Goal: Task Accomplishment & Management: Use online tool/utility

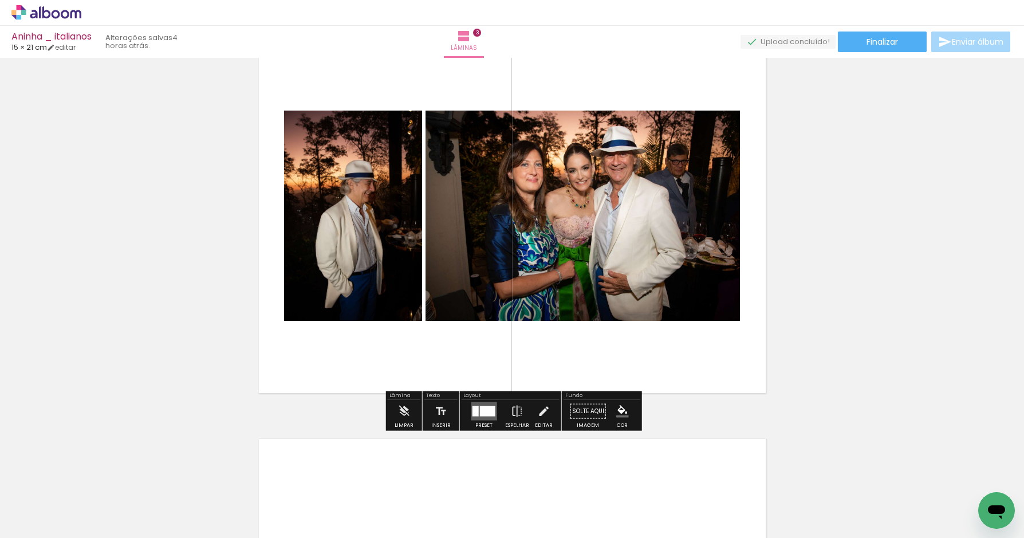
scroll to position [875, 0]
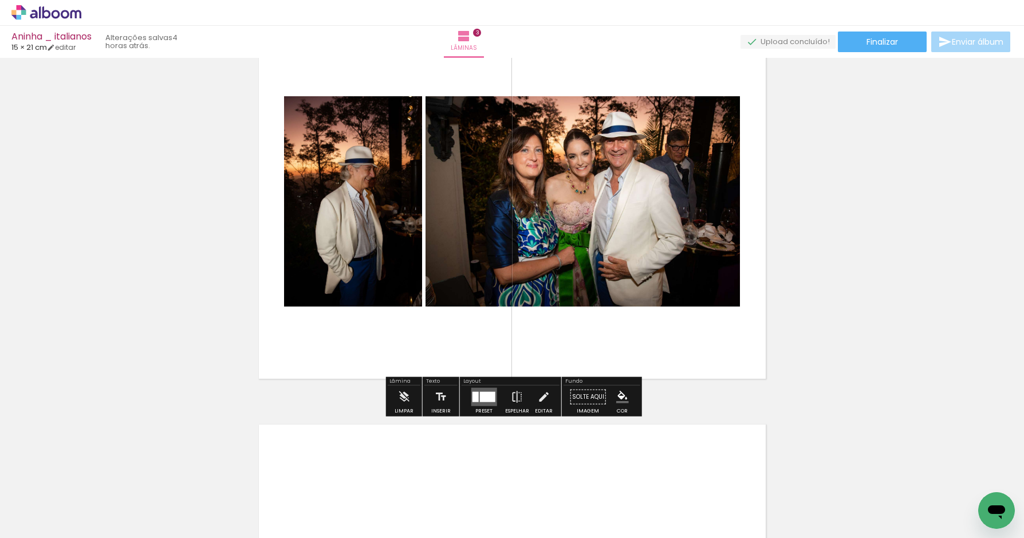
click at [28, 501] on input "Todas as fotos" at bounding box center [32, 503] width 44 height 10
click at [0, 0] on slot "Não utilizadas" at bounding box center [0, 0] width 0 height 0
type input "Não utilizadas"
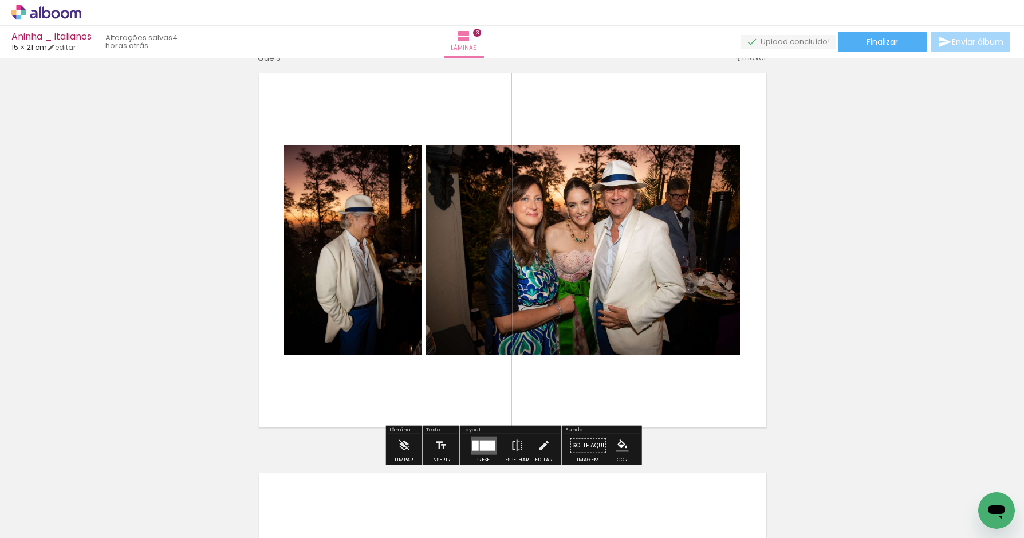
scroll to position [1236, 0]
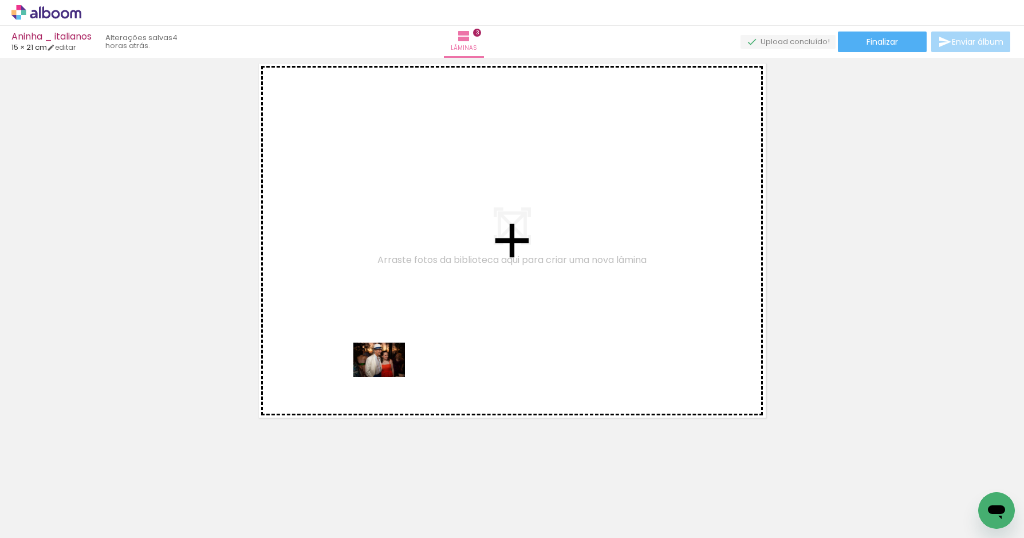
drag, startPoint x: 307, startPoint y: 502, endPoint x: 366, endPoint y: 395, distance: 122.3
click at [388, 377] on quentale-workspace at bounding box center [512, 269] width 1024 height 538
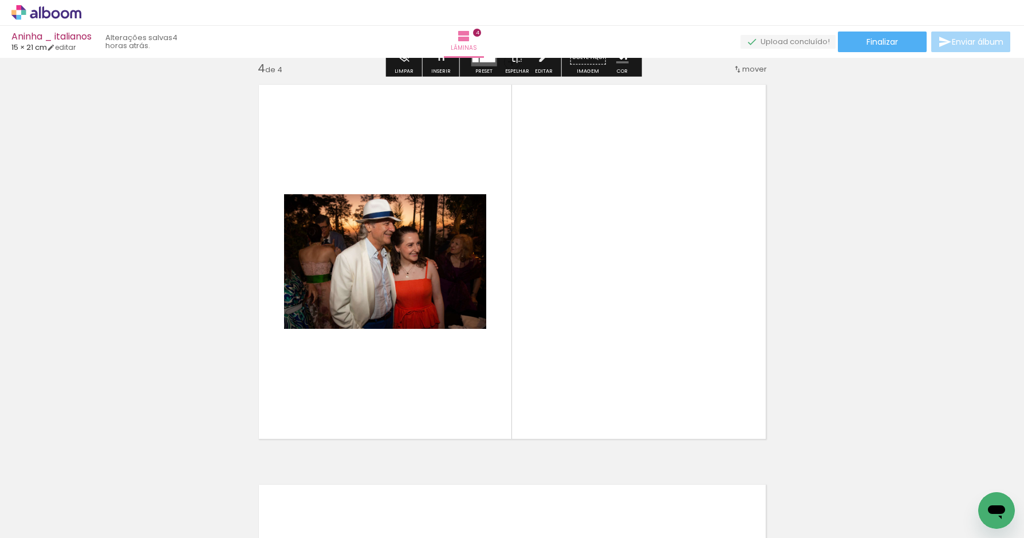
scroll to position [1214, 0]
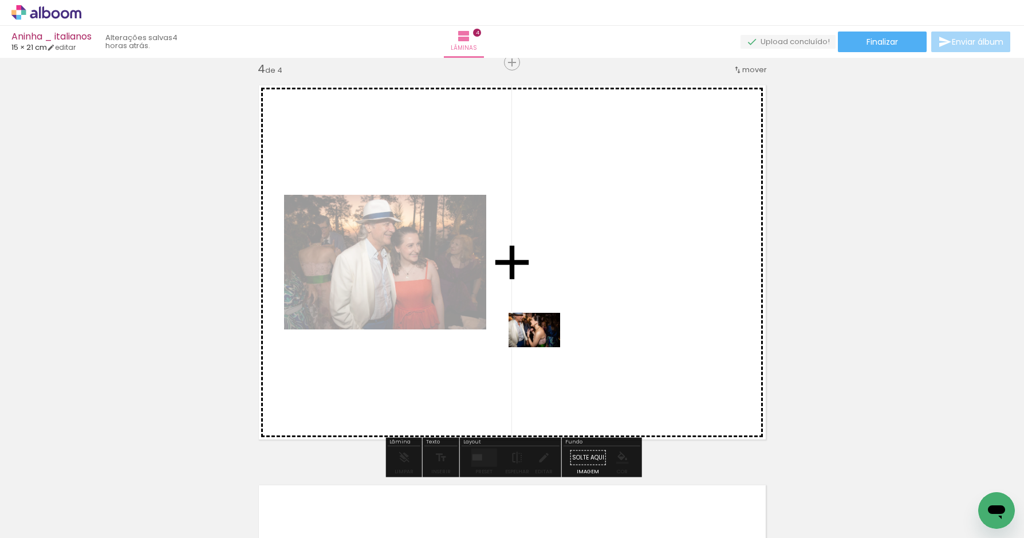
drag, startPoint x: 294, startPoint y: 499, endPoint x: 565, endPoint y: 331, distance: 318.7
click at [565, 331] on quentale-workspace at bounding box center [512, 269] width 1024 height 538
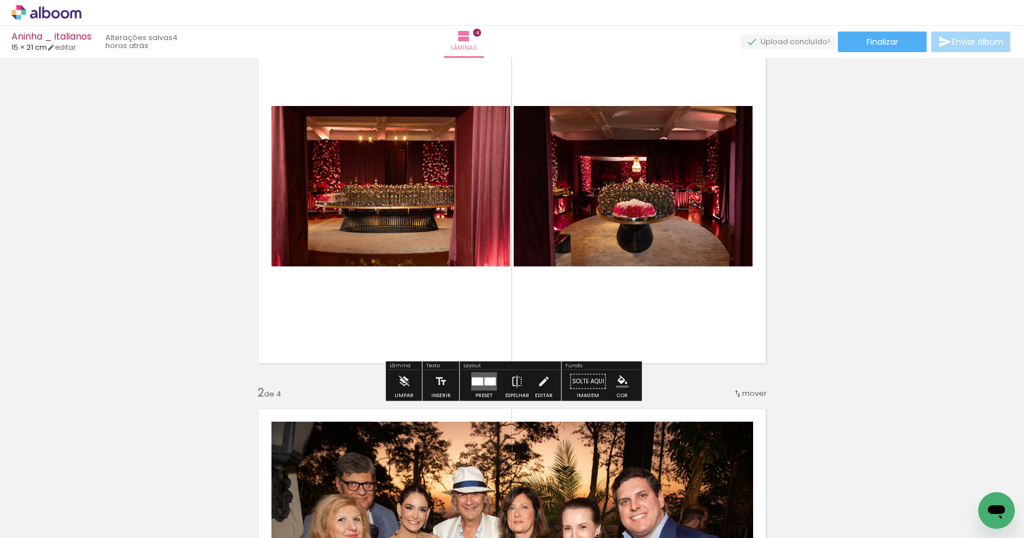
scroll to position [99, 0]
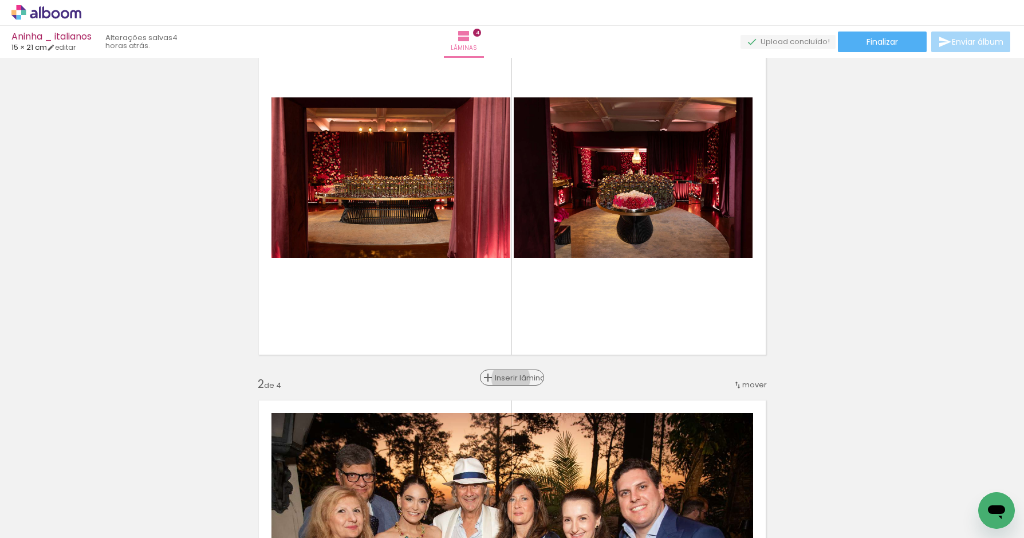
click at [511, 379] on span "Inserir lâmina" at bounding box center [517, 377] width 45 height 7
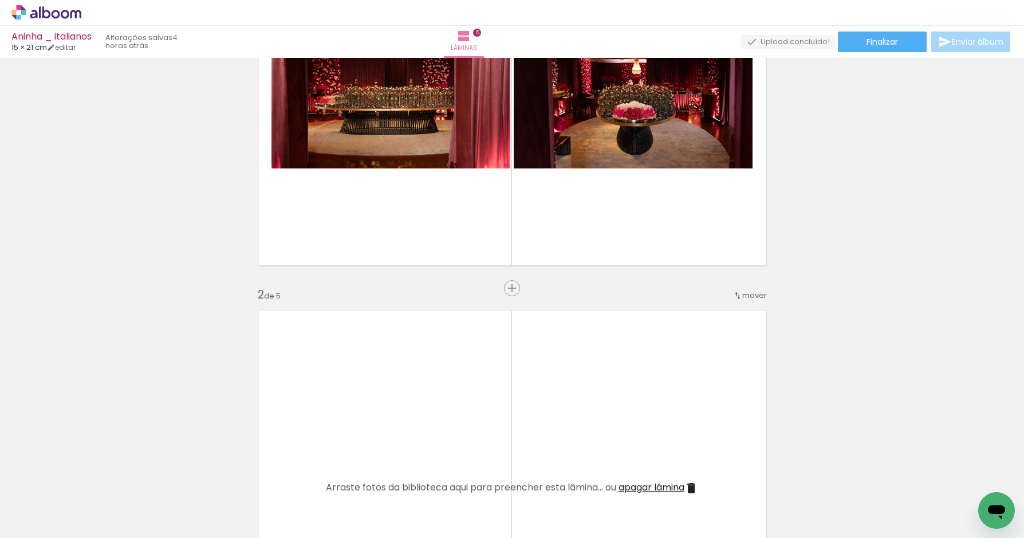
scroll to position [0, 2793]
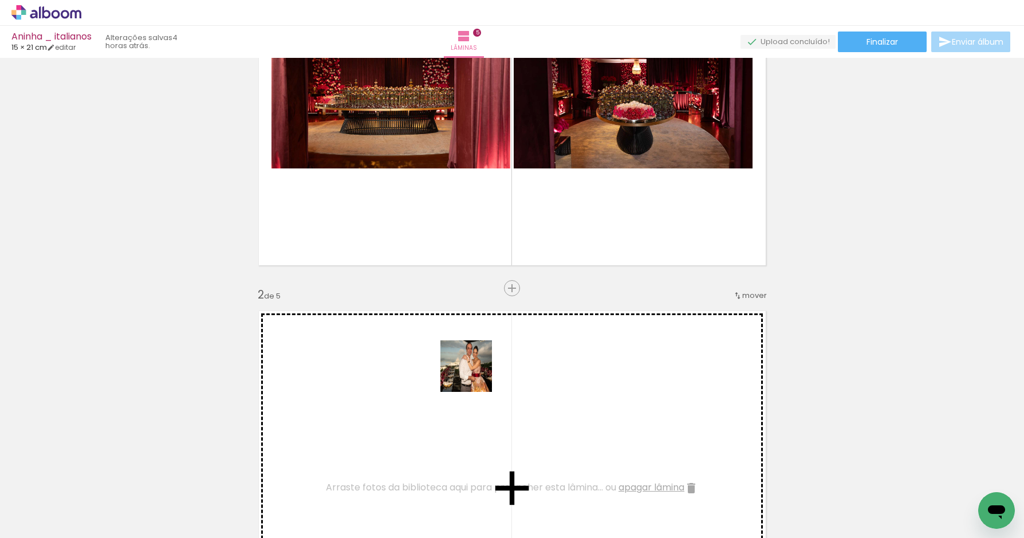
drag, startPoint x: 282, startPoint y: 494, endPoint x: 495, endPoint y: 368, distance: 247.6
click at [495, 369] on quentale-workspace at bounding box center [512, 269] width 1024 height 538
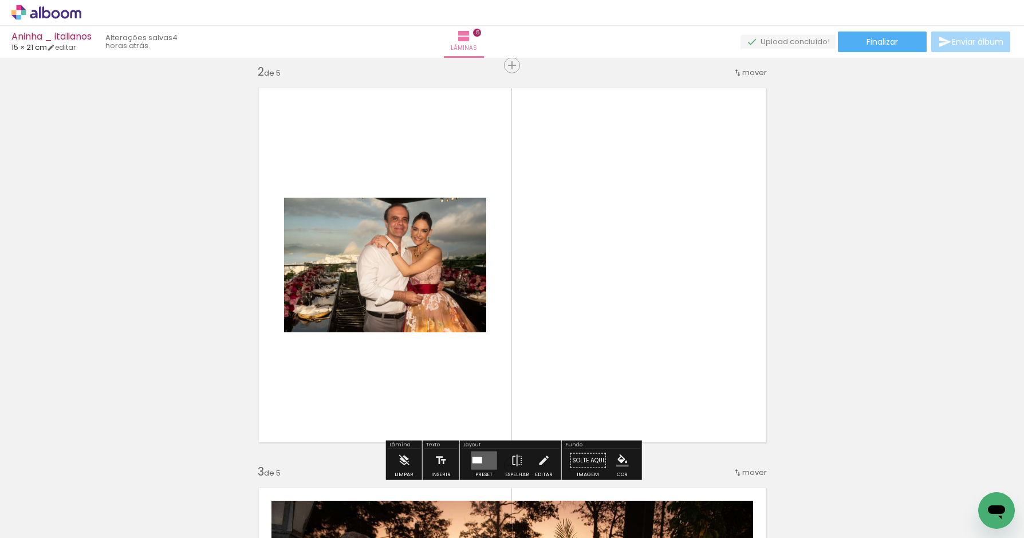
scroll to position [0, 2594]
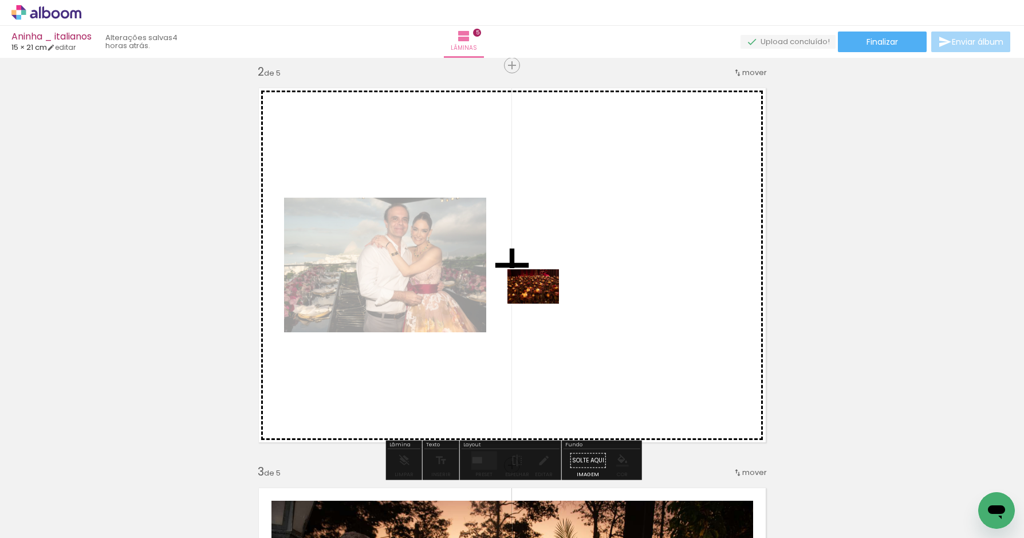
drag, startPoint x: 279, startPoint y: 498, endPoint x: 544, endPoint y: 300, distance: 331.1
click at [544, 300] on quentale-workspace at bounding box center [512, 269] width 1024 height 538
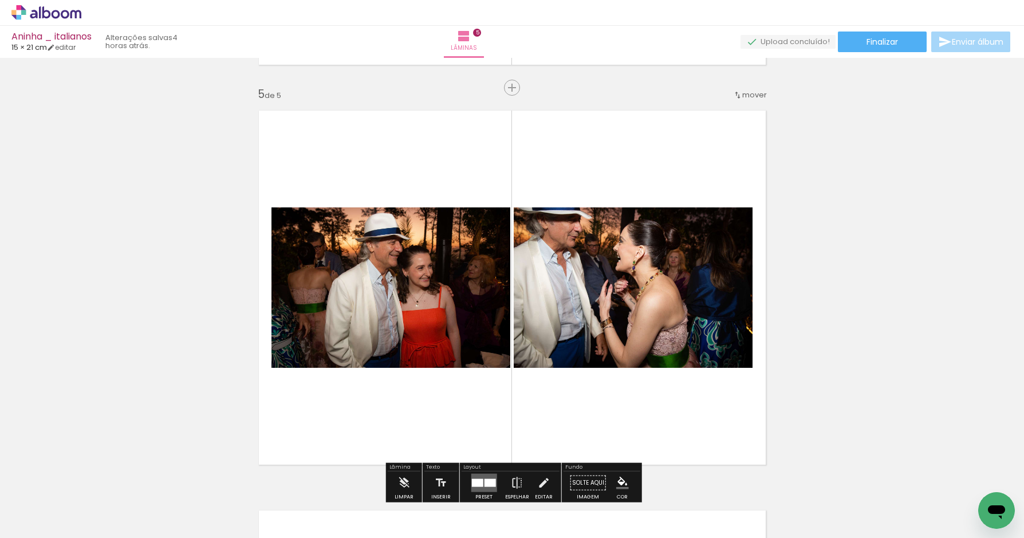
scroll to position [2035, 0]
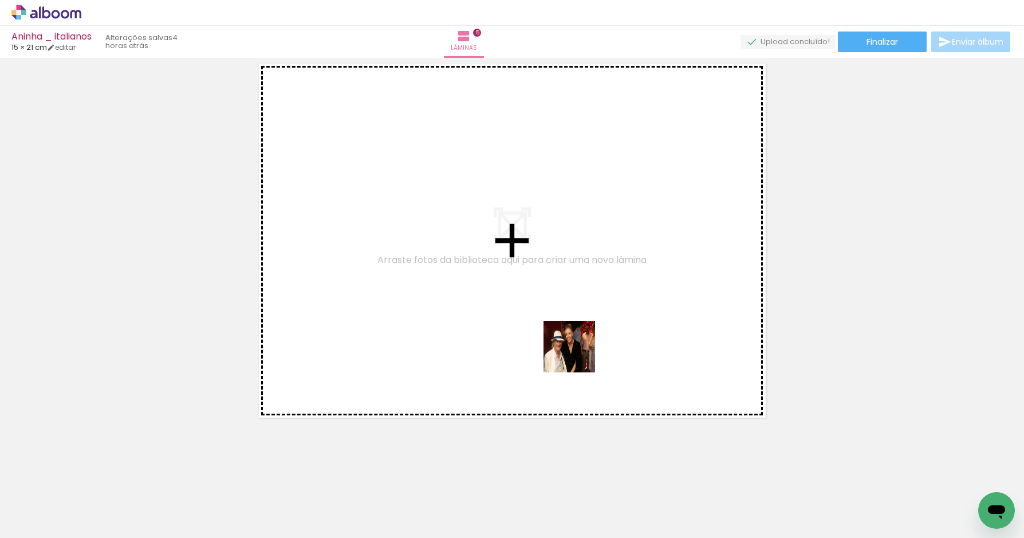
drag, startPoint x: 603, startPoint y: 499, endPoint x: 579, endPoint y: 344, distance: 157.6
click at [579, 344] on quentale-workspace at bounding box center [512, 269] width 1024 height 538
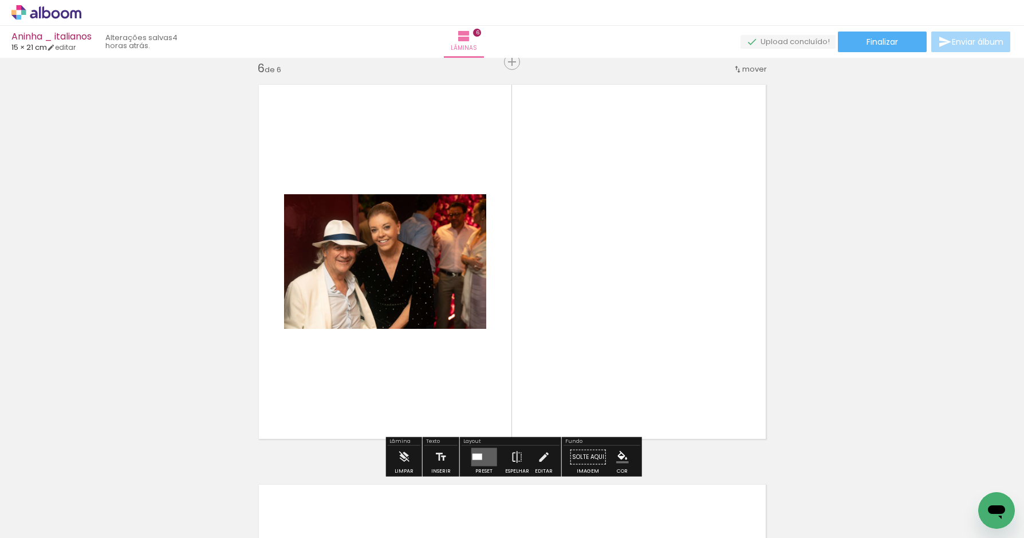
scroll to position [2014, 0]
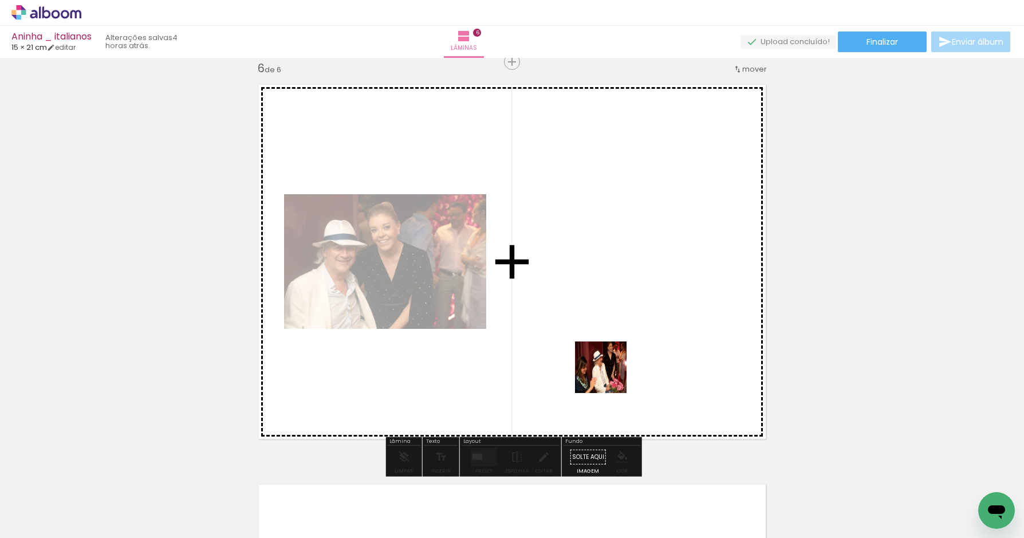
drag, startPoint x: 609, startPoint y: 474, endPoint x: 609, endPoint y: 372, distance: 101.4
click at [609, 372] on quentale-workspace at bounding box center [512, 269] width 1024 height 538
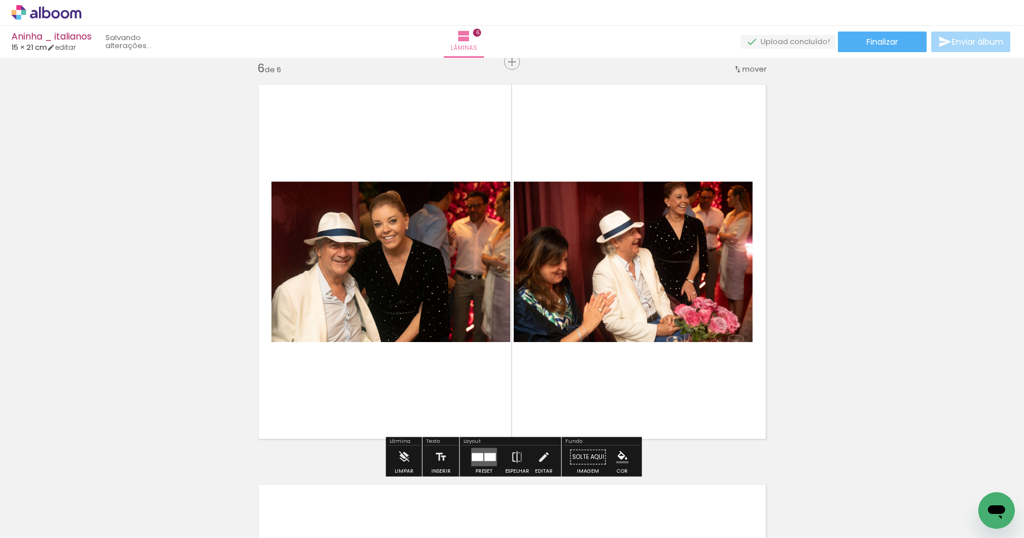
scroll to position [0, 2538]
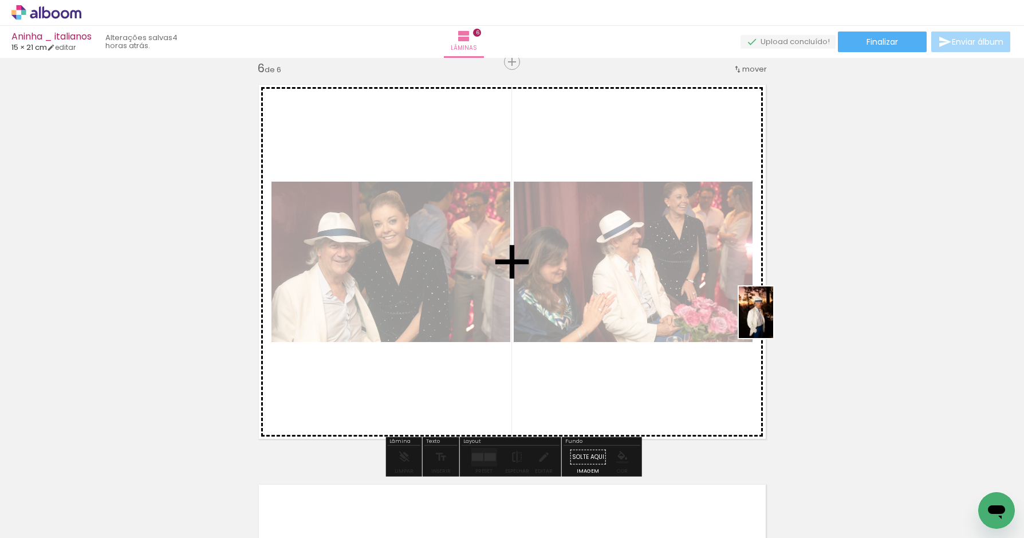
drag, startPoint x: 981, startPoint y: 484, endPoint x: 773, endPoint y: 321, distance: 263.9
click at [773, 321] on quentale-workspace at bounding box center [512, 269] width 1024 height 538
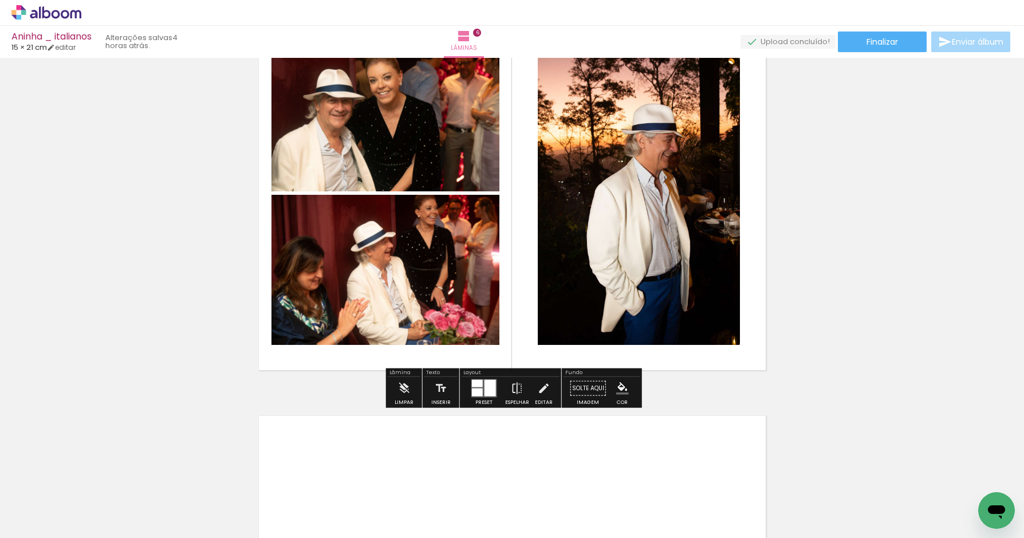
scroll to position [2116, 0]
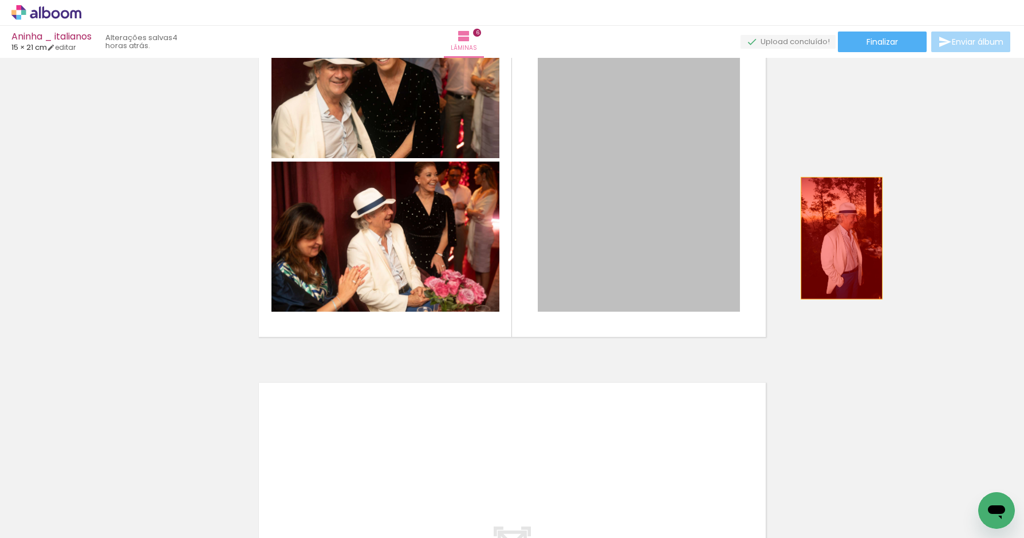
drag, startPoint x: 662, startPoint y: 196, endPoint x: 844, endPoint y: 227, distance: 184.7
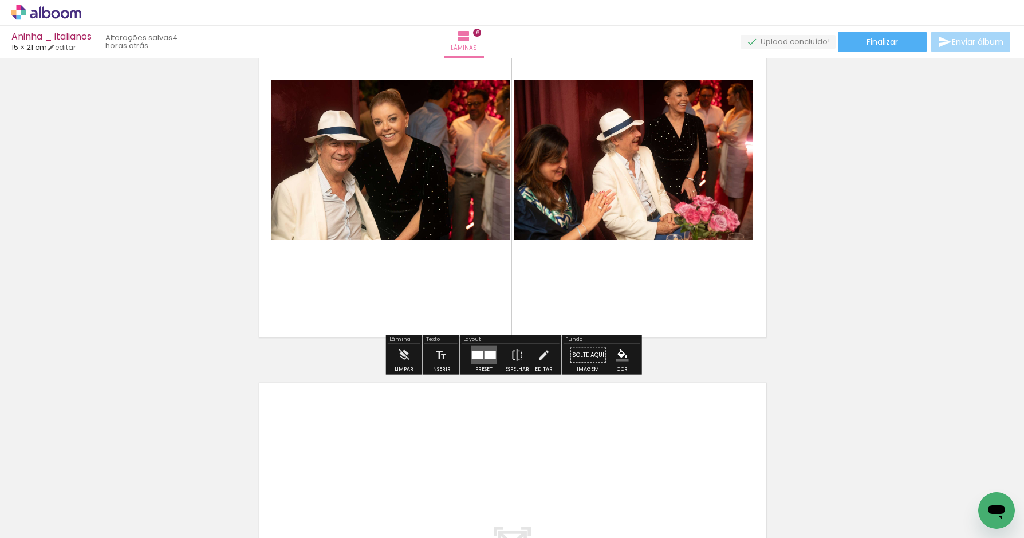
scroll to position [0, 2538]
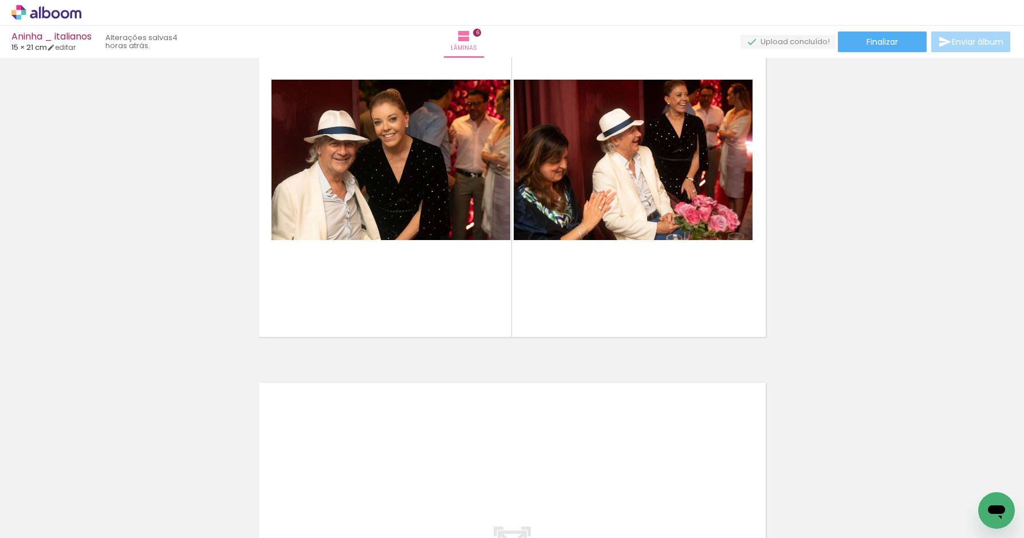
click at [954, 477] on iron-icon at bounding box center [952, 476] width 12 height 12
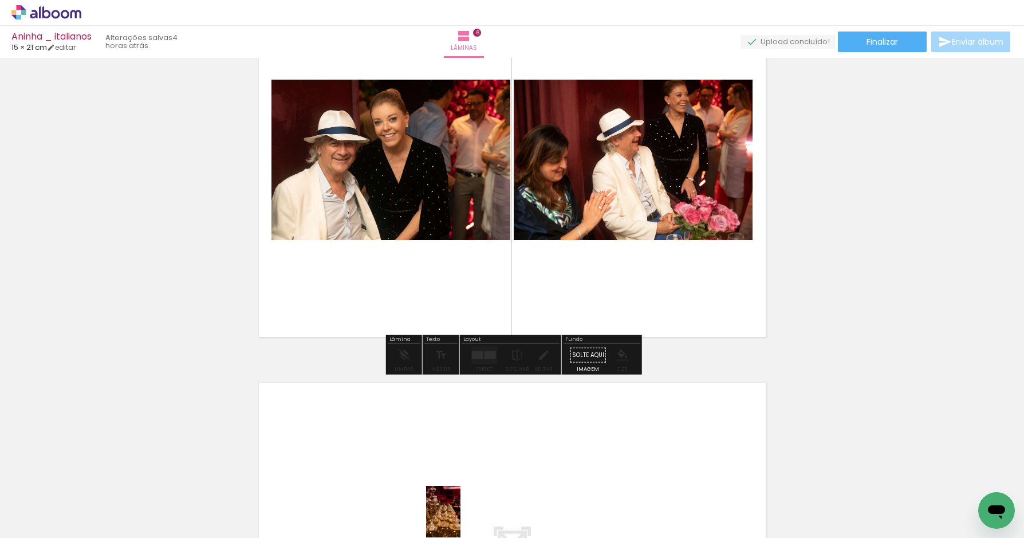
drag, startPoint x: 393, startPoint y: 499, endPoint x: 460, endPoint y: 518, distance: 69.8
click at [0, 0] on slot at bounding box center [0, 0] width 0 height 0
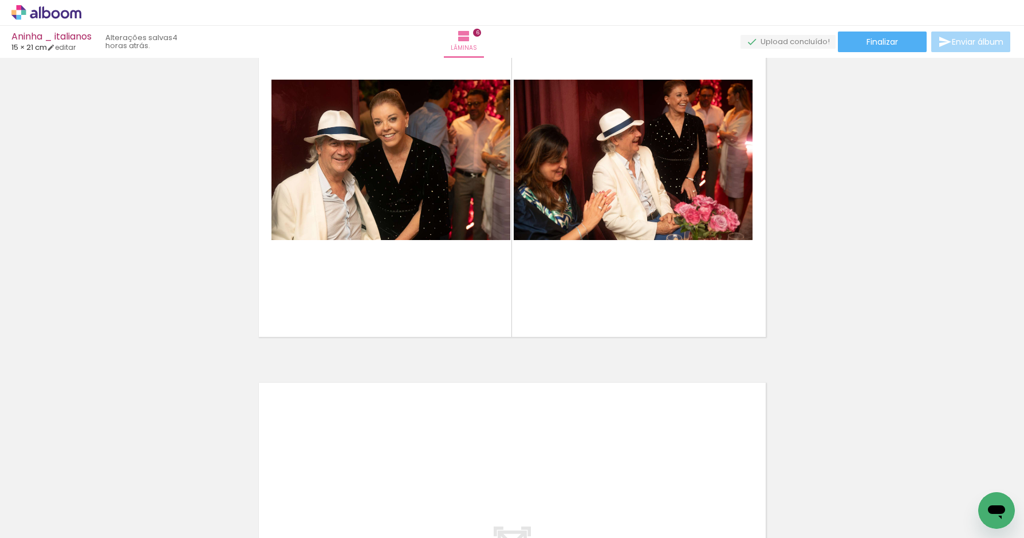
scroll to position [0, 2007]
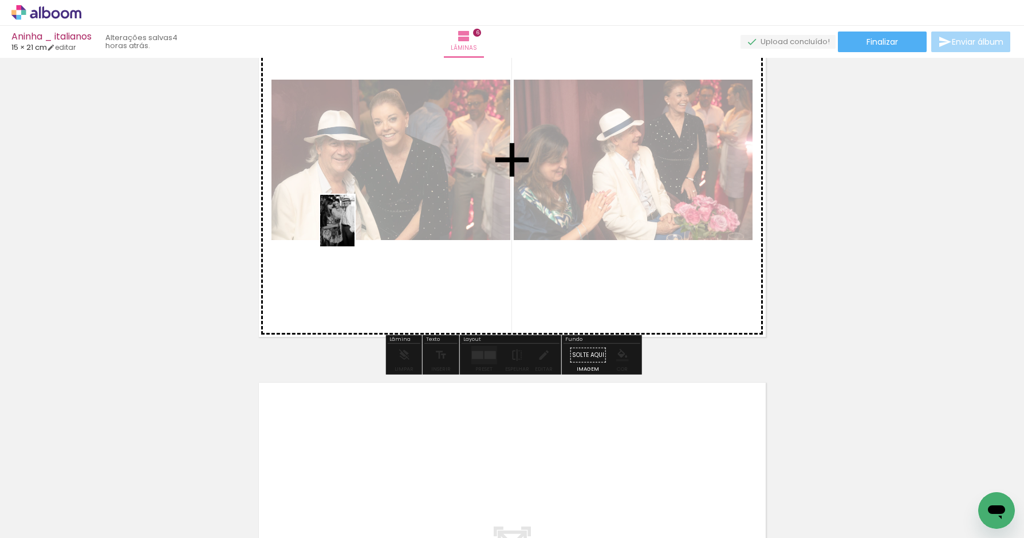
drag, startPoint x: 354, startPoint y: 476, endPoint x: 358, endPoint y: 223, distance: 253.2
click at [356, 227] on quentale-workspace at bounding box center [512, 269] width 1024 height 538
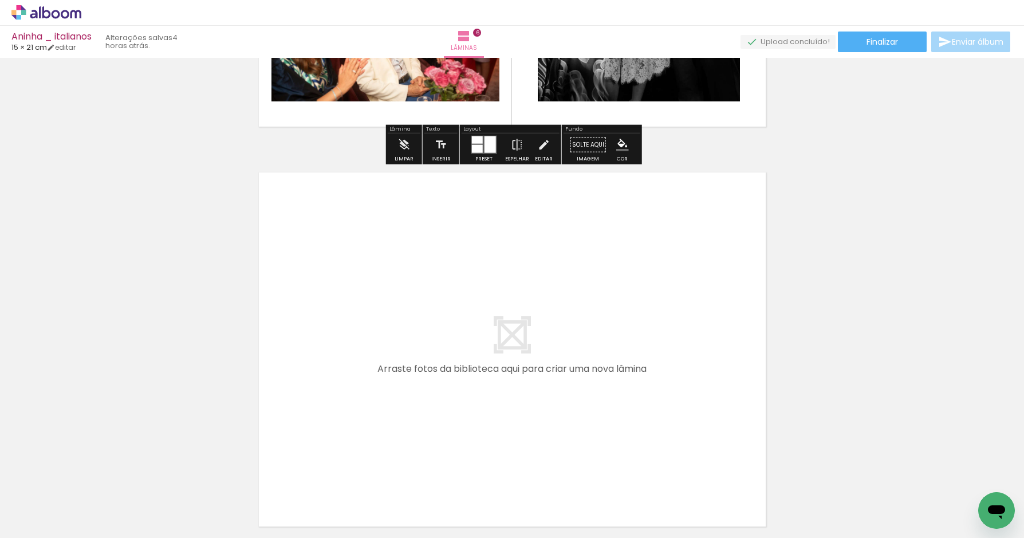
scroll to position [2357, 0]
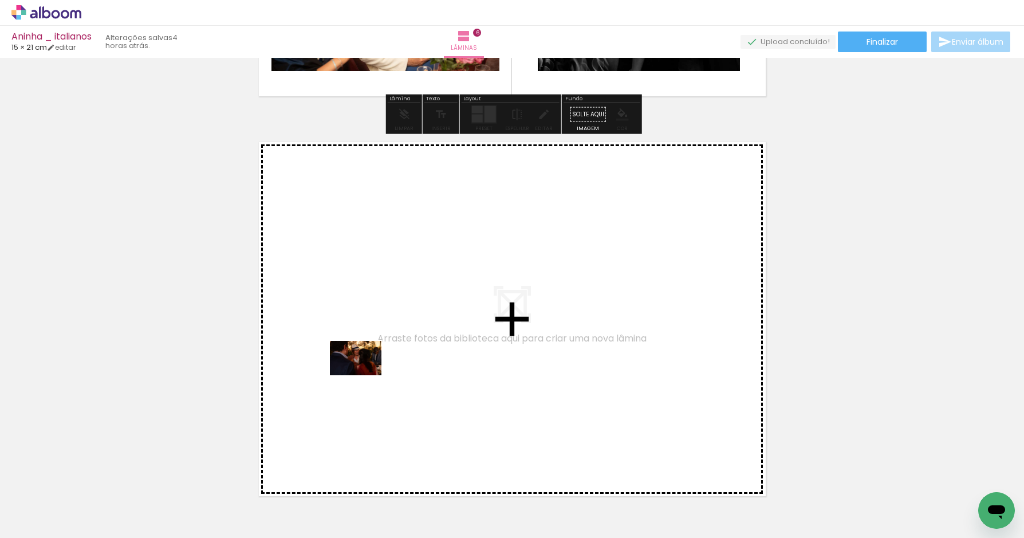
drag, startPoint x: 299, startPoint y: 504, endPoint x: 364, endPoint y: 375, distance: 144.5
click at [364, 375] on quentale-workspace at bounding box center [512, 269] width 1024 height 538
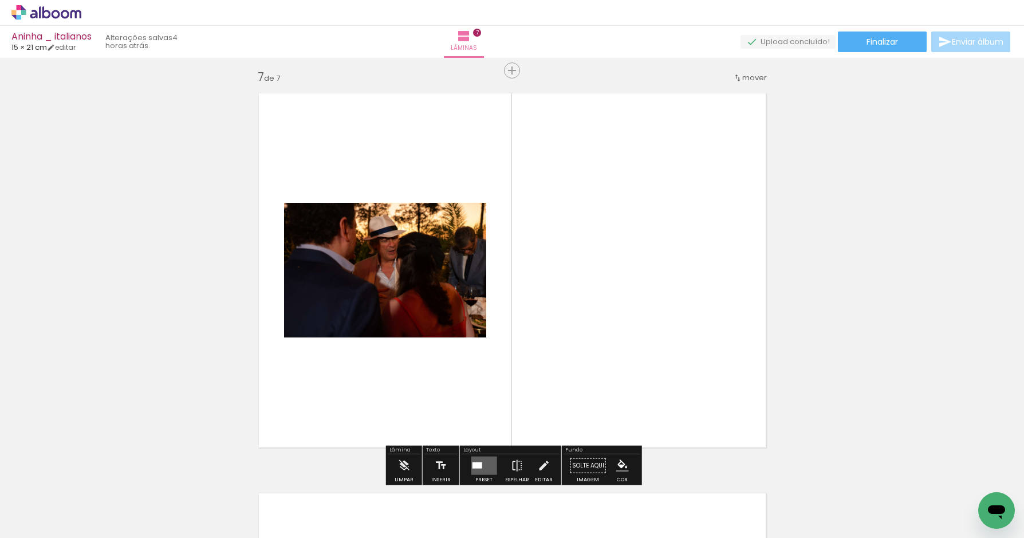
scroll to position [2414, 0]
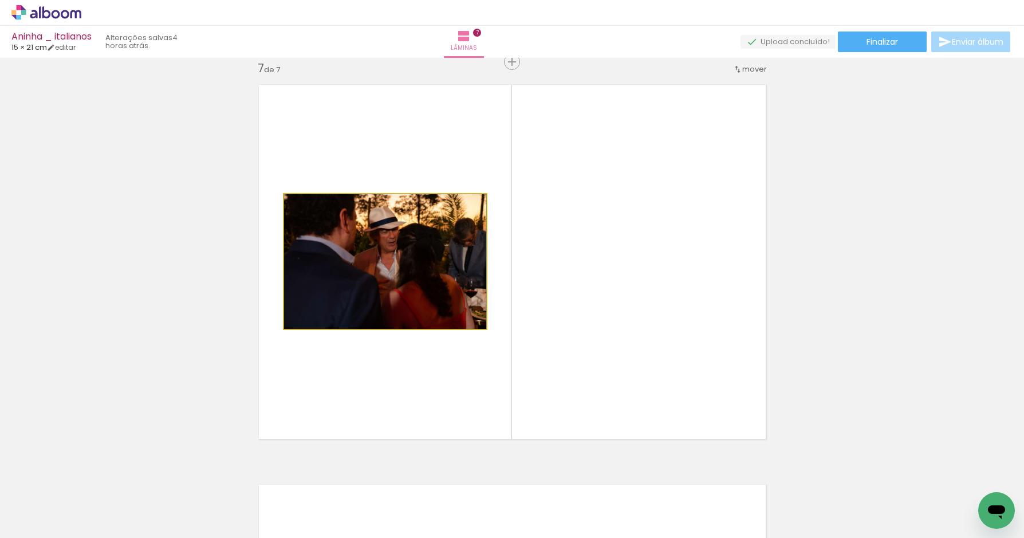
click at [384, 277] on quentale-photo at bounding box center [385, 261] width 202 height 135
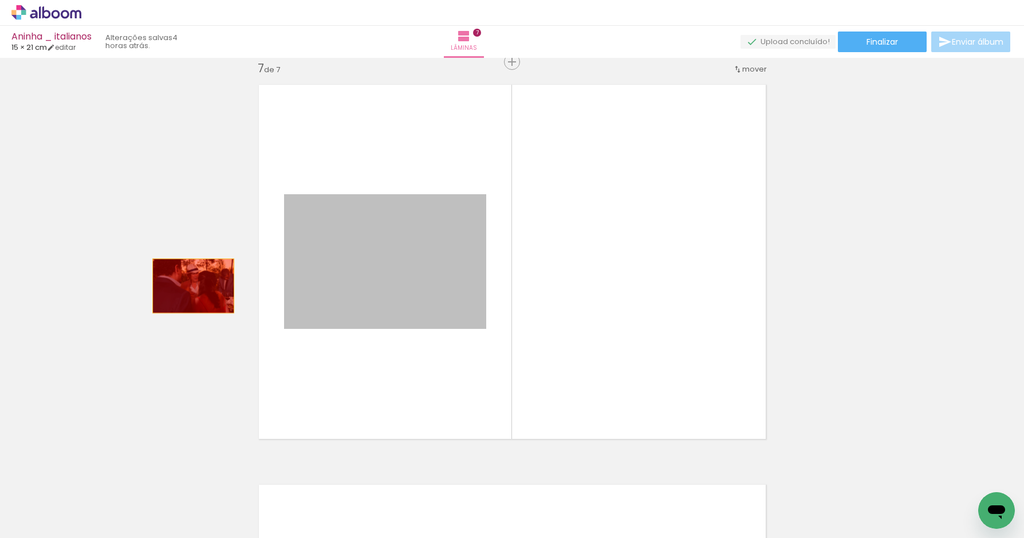
drag, startPoint x: 384, startPoint y: 278, endPoint x: 195, endPoint y: 285, distance: 188.6
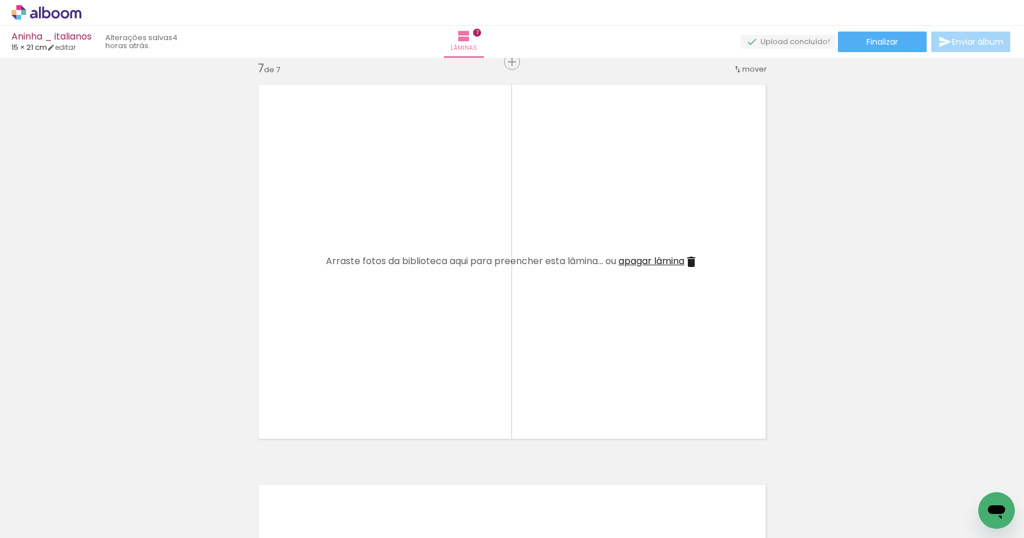
click at [270, 475] on iron-icon at bounding box center [264, 476] width 12 height 12
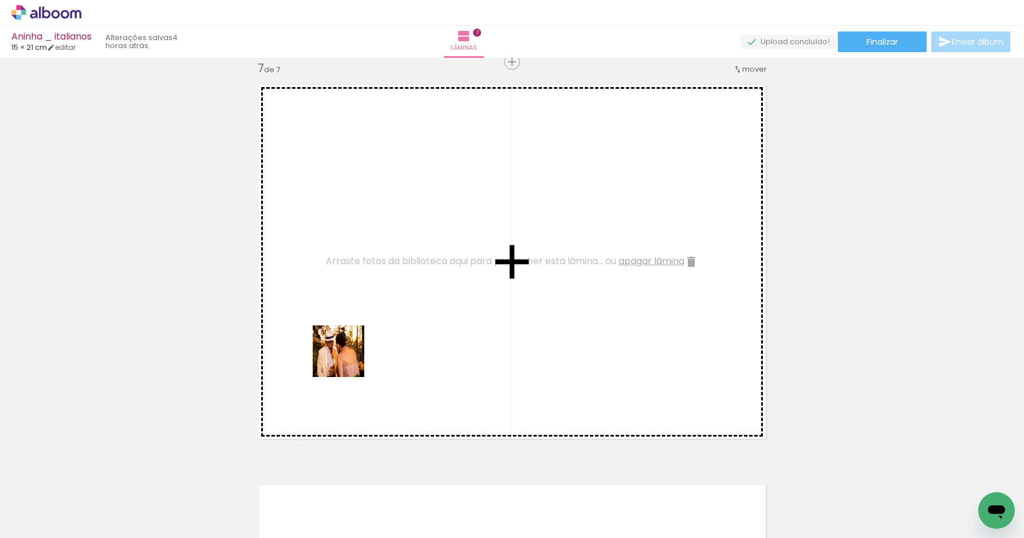
drag, startPoint x: 286, startPoint y: 491, endPoint x: 358, endPoint y: 336, distance: 171.0
click at [357, 336] on quentale-workspace at bounding box center [512, 269] width 1024 height 538
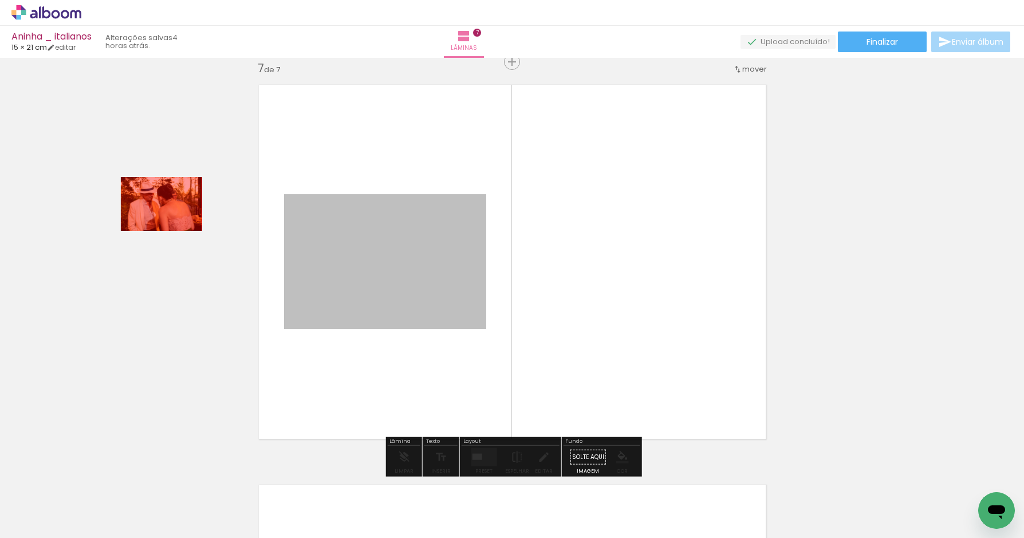
drag, startPoint x: 392, startPoint y: 207, endPoint x: 172, endPoint y: 207, distance: 220.5
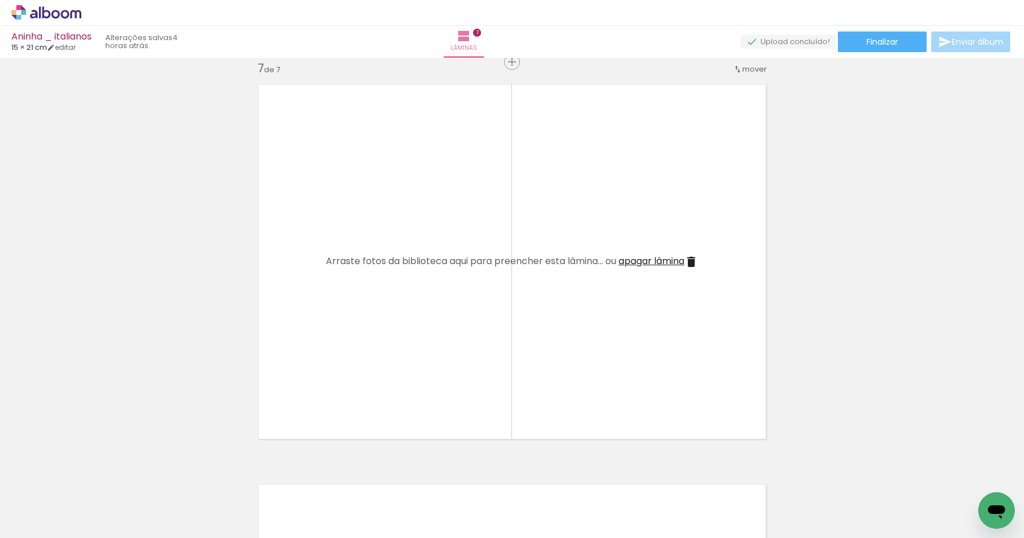
click at [268, 474] on iron-icon at bounding box center [264, 476] width 12 height 12
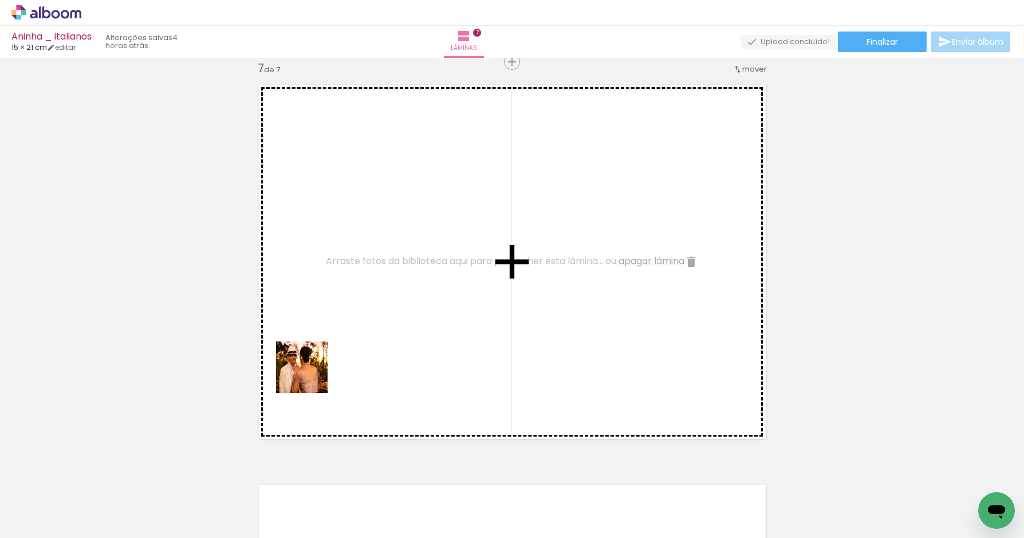
drag, startPoint x: 282, startPoint y: 492, endPoint x: 311, endPoint y: 375, distance: 120.5
click at [310, 376] on quentale-workspace at bounding box center [512, 269] width 1024 height 538
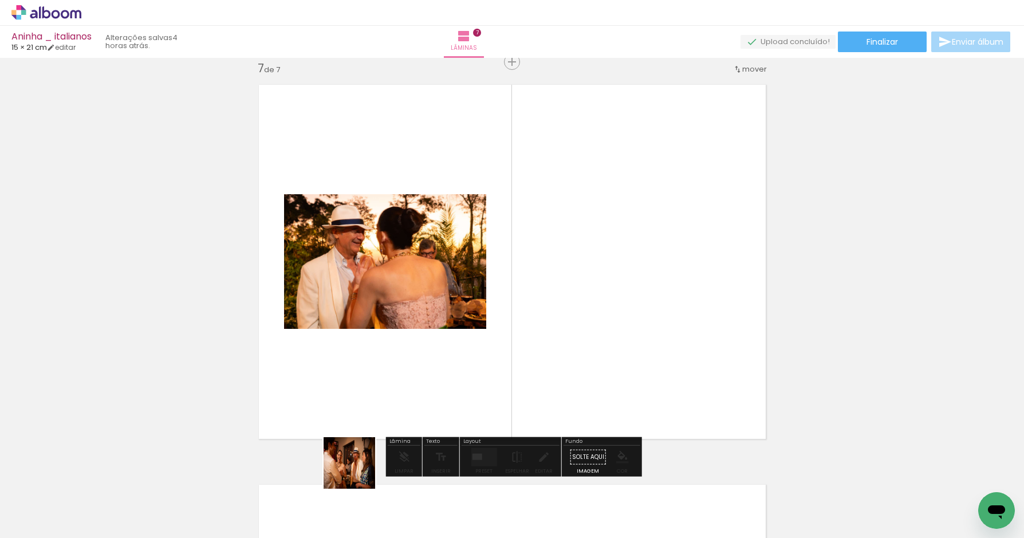
drag, startPoint x: 358, startPoint y: 471, endPoint x: 513, endPoint y: 369, distance: 185.7
click at [513, 371] on quentale-workspace at bounding box center [512, 269] width 1024 height 538
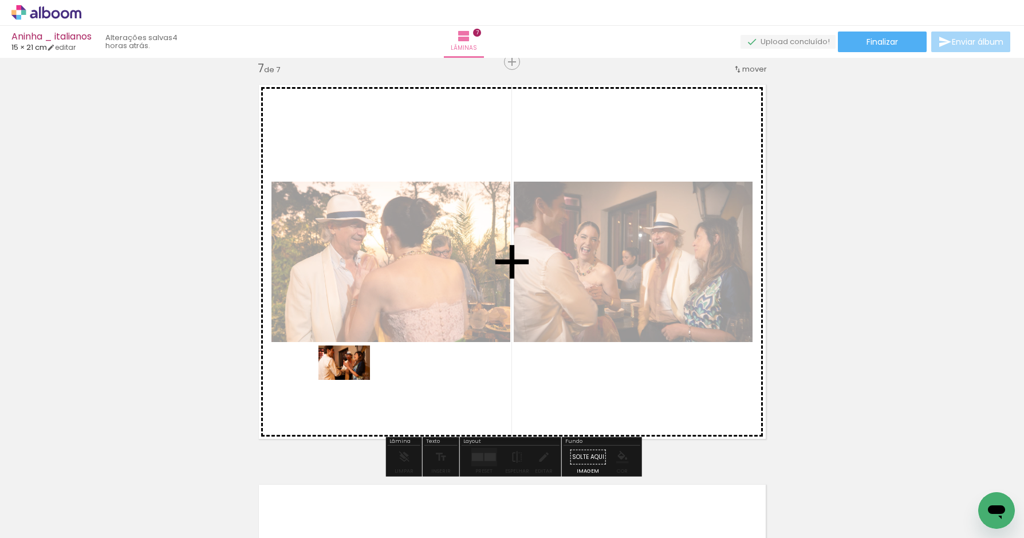
drag, startPoint x: 299, startPoint y: 509, endPoint x: 353, endPoint y: 380, distance: 140.2
click at [353, 380] on quentale-workspace at bounding box center [512, 269] width 1024 height 538
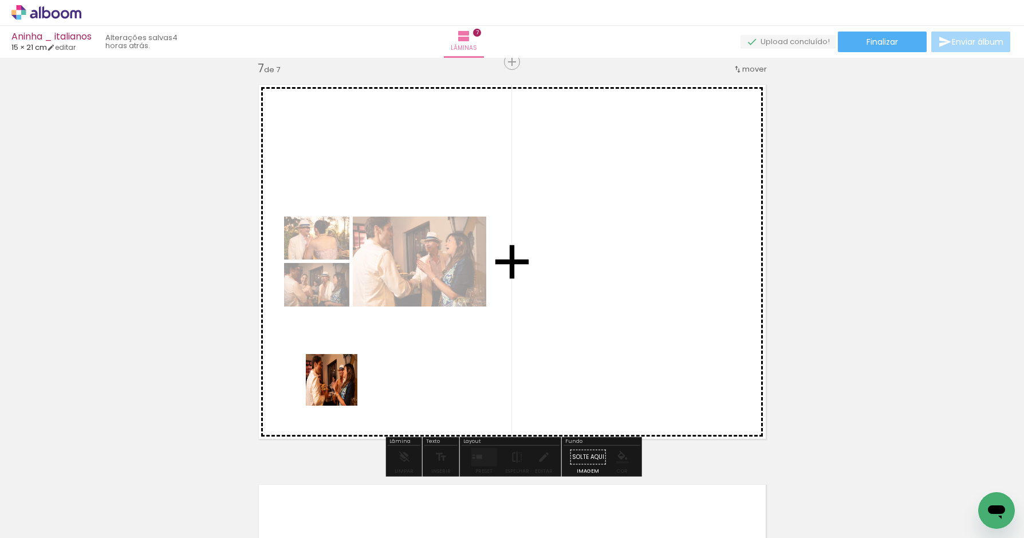
drag, startPoint x: 305, startPoint y: 467, endPoint x: 354, endPoint y: 359, distance: 118.2
click at [353, 361] on quentale-workspace at bounding box center [512, 269] width 1024 height 538
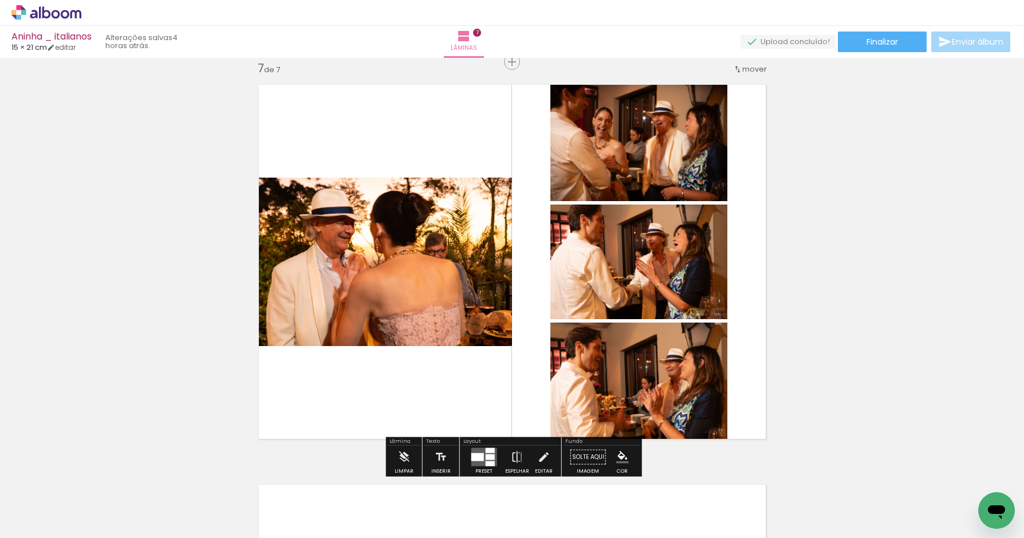
click at [478, 456] on div at bounding box center [477, 457] width 13 height 8
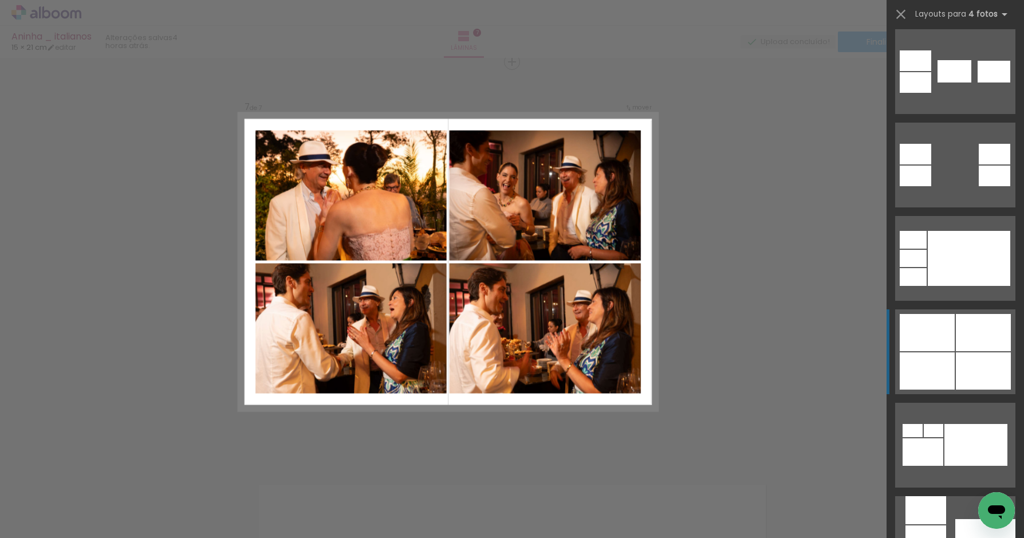
scroll to position [569, 0]
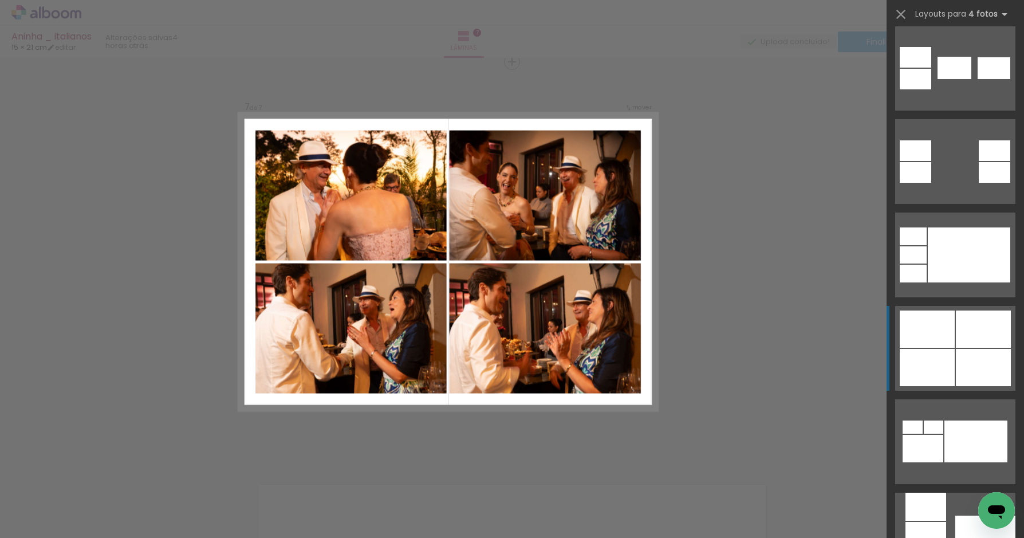
click at [946, 353] on div at bounding box center [927, 367] width 55 height 37
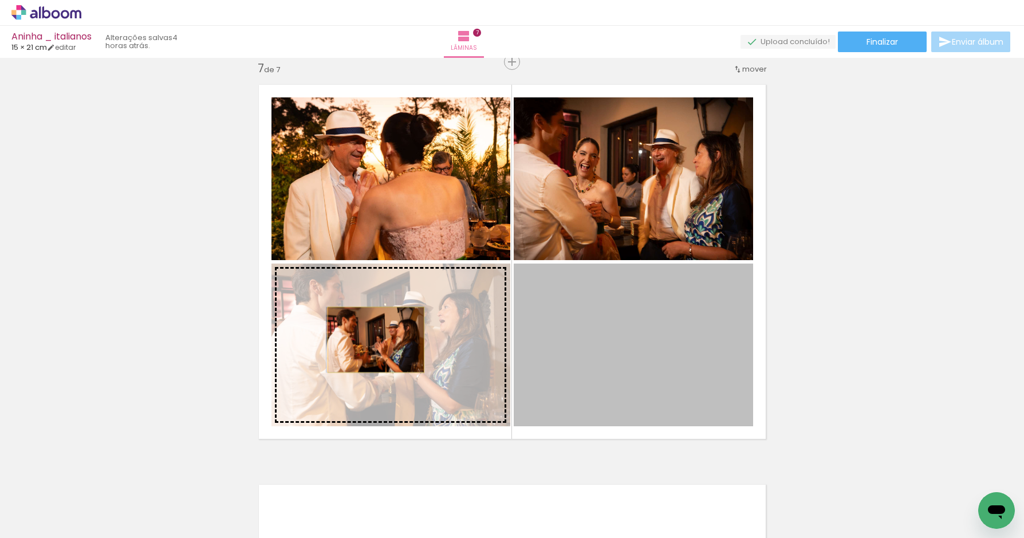
drag, startPoint x: 627, startPoint y: 356, endPoint x: 377, endPoint y: 336, distance: 251.1
click at [0, 0] on slot at bounding box center [0, 0] width 0 height 0
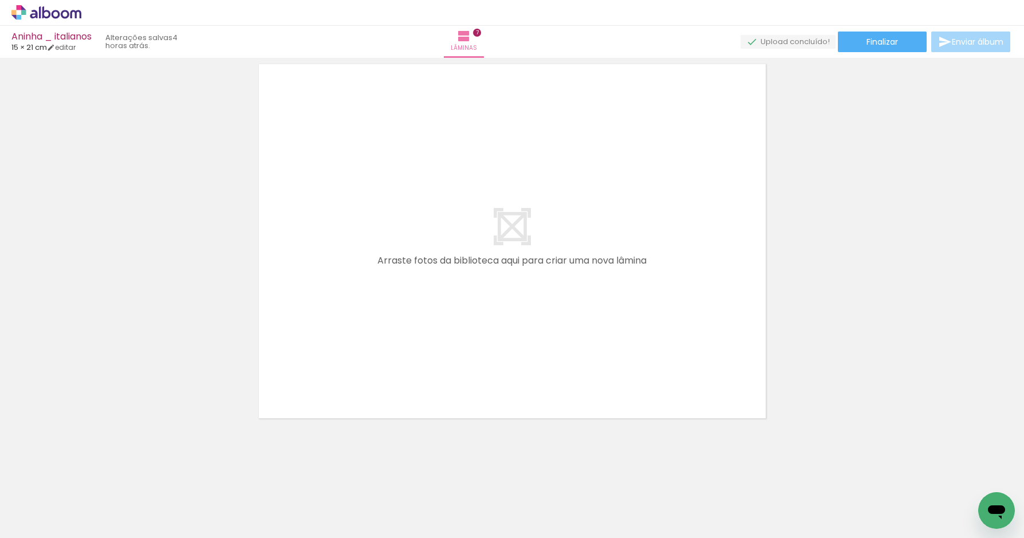
scroll to position [2835, 0]
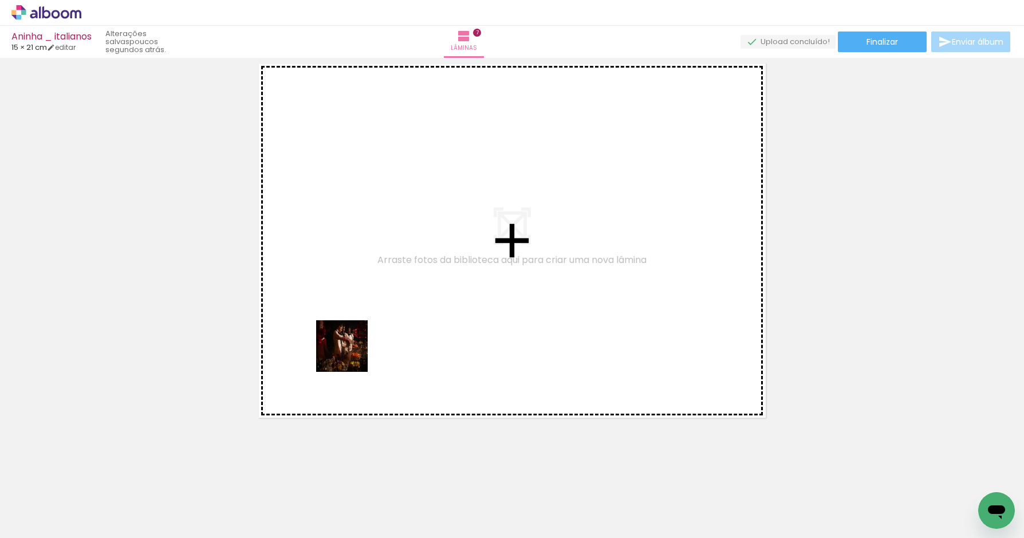
drag, startPoint x: 305, startPoint y: 506, endPoint x: 346, endPoint y: 372, distance: 139.7
click at [357, 347] on quentale-workspace at bounding box center [512, 269] width 1024 height 538
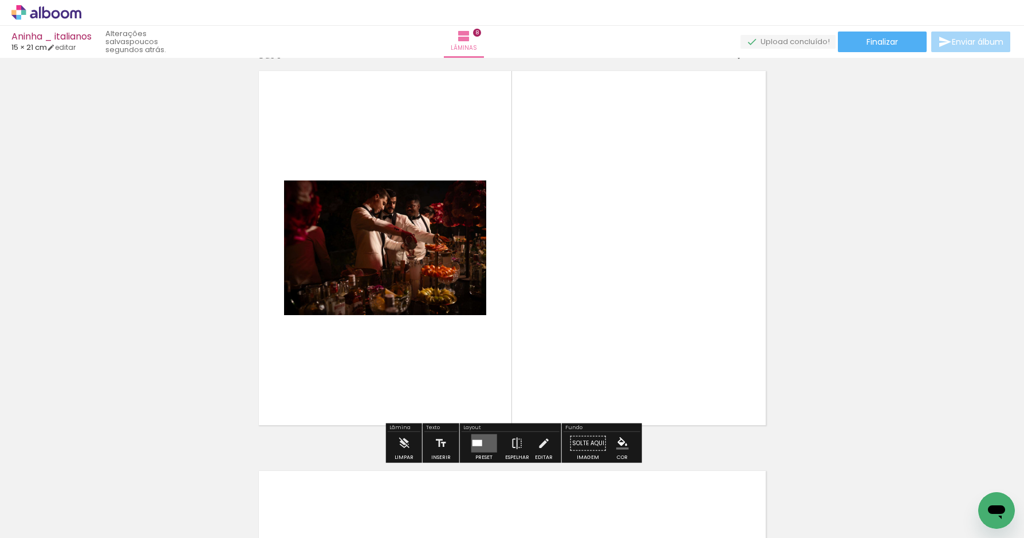
scroll to position [2814, 0]
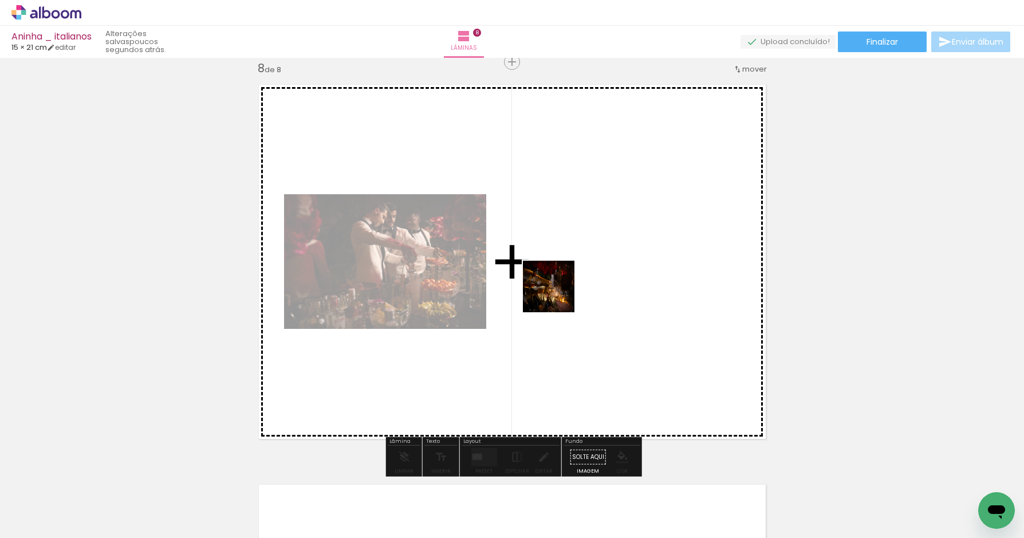
drag, startPoint x: 214, startPoint y: 502, endPoint x: 592, endPoint y: 281, distance: 437.5
click at [592, 281] on quentale-workspace at bounding box center [512, 269] width 1024 height 538
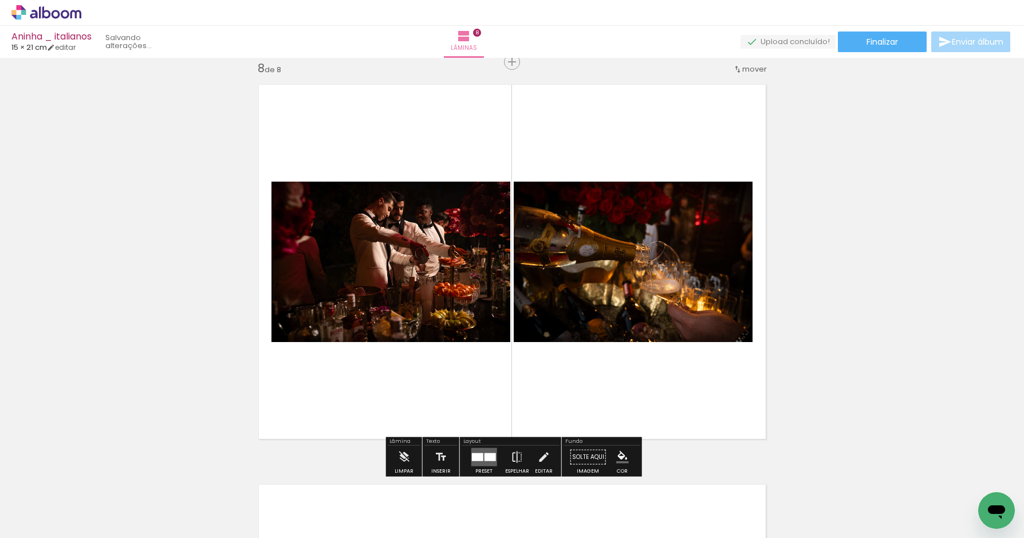
scroll to position [0, 1896]
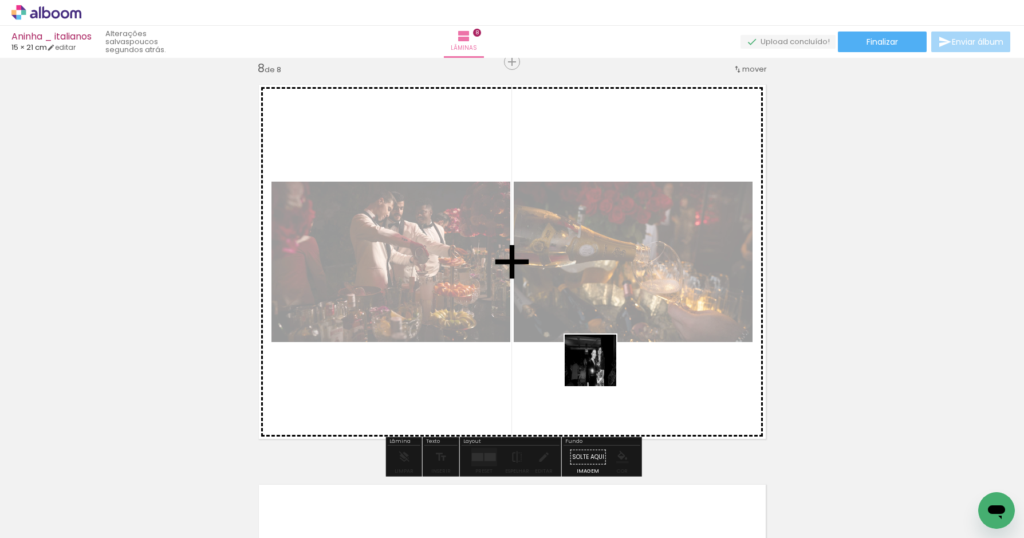
drag, startPoint x: 610, startPoint y: 502, endPoint x: 600, endPoint y: 367, distance: 135.5
click at [600, 367] on quentale-workspace at bounding box center [512, 269] width 1024 height 538
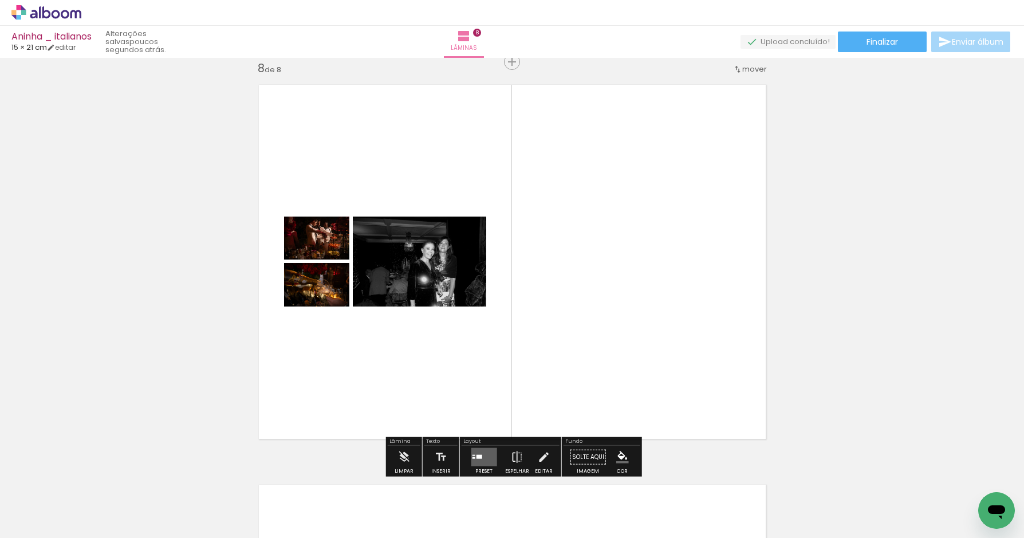
scroll to position [0, 1832]
click at [480, 458] on quentale-layouter at bounding box center [484, 457] width 26 height 18
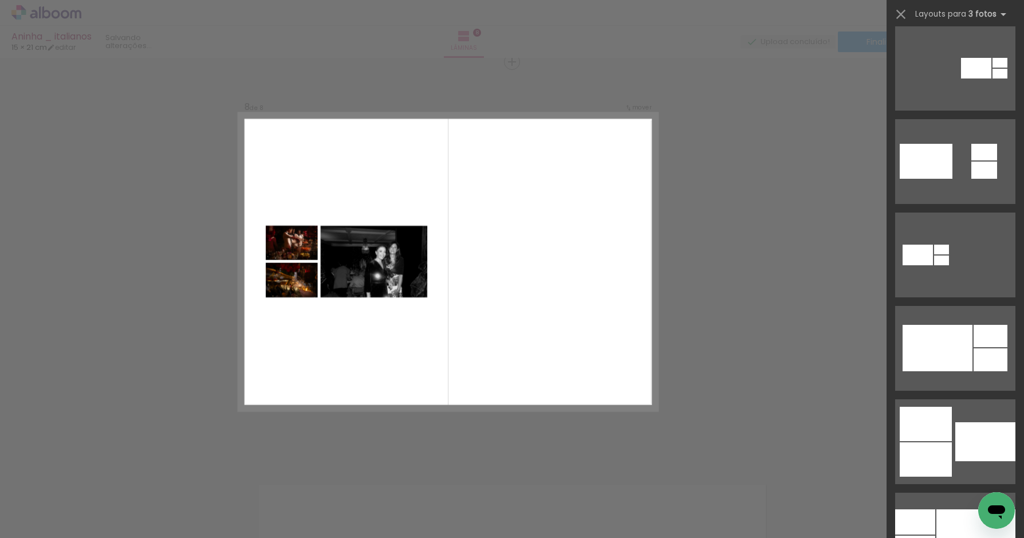
scroll to position [0, 0]
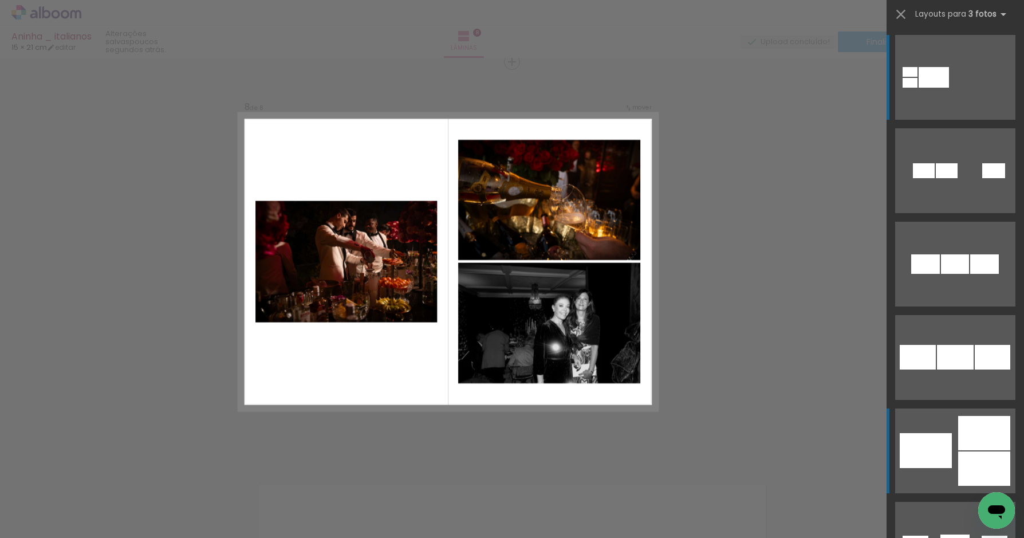
click at [971, 438] on div at bounding box center [984, 433] width 52 height 34
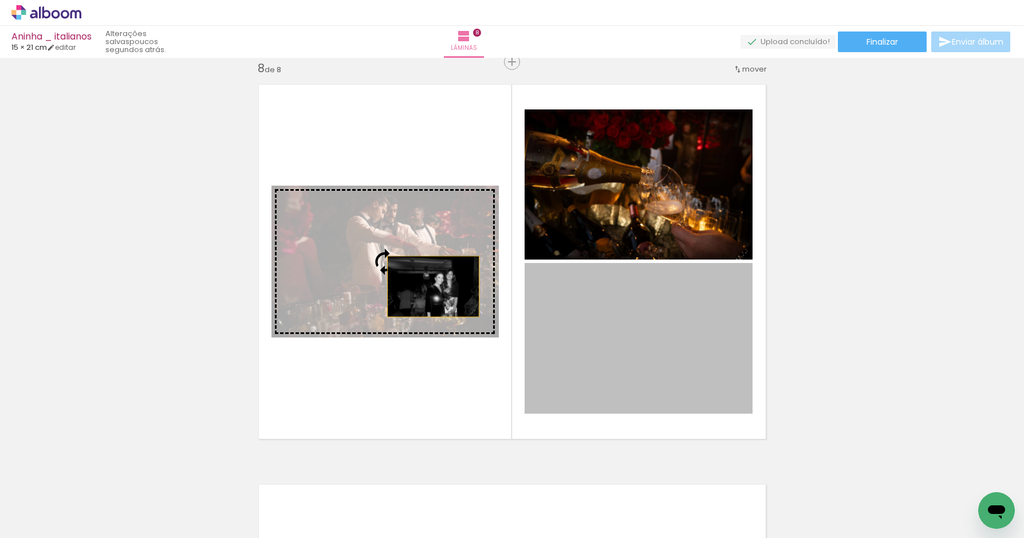
drag, startPoint x: 691, startPoint y: 357, endPoint x: 431, endPoint y: 281, distance: 271.0
click at [0, 0] on slot at bounding box center [0, 0] width 0 height 0
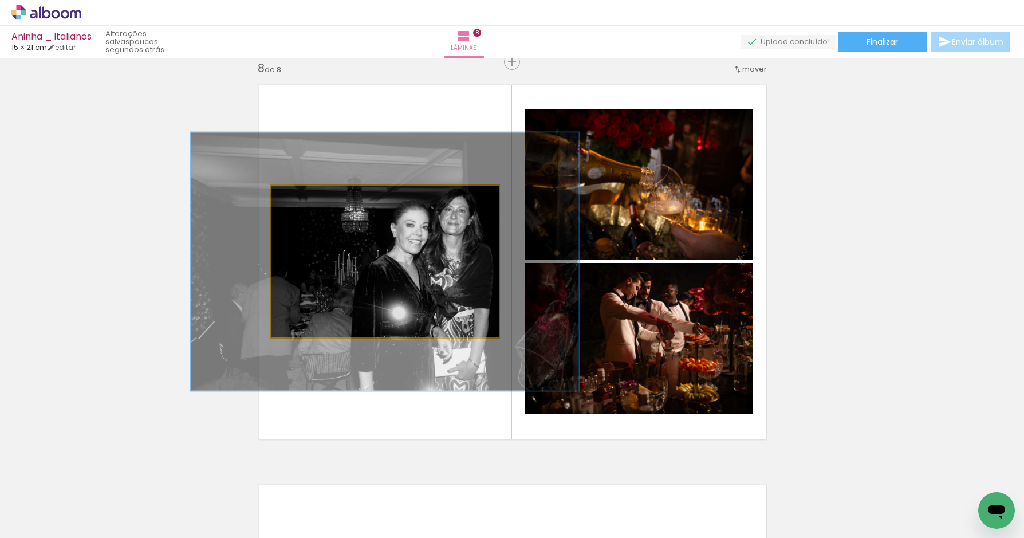
drag, startPoint x: 298, startPoint y: 196, endPoint x: 325, endPoint y: 195, distance: 26.9
click at [325, 195] on div at bounding box center [326, 197] width 10 height 10
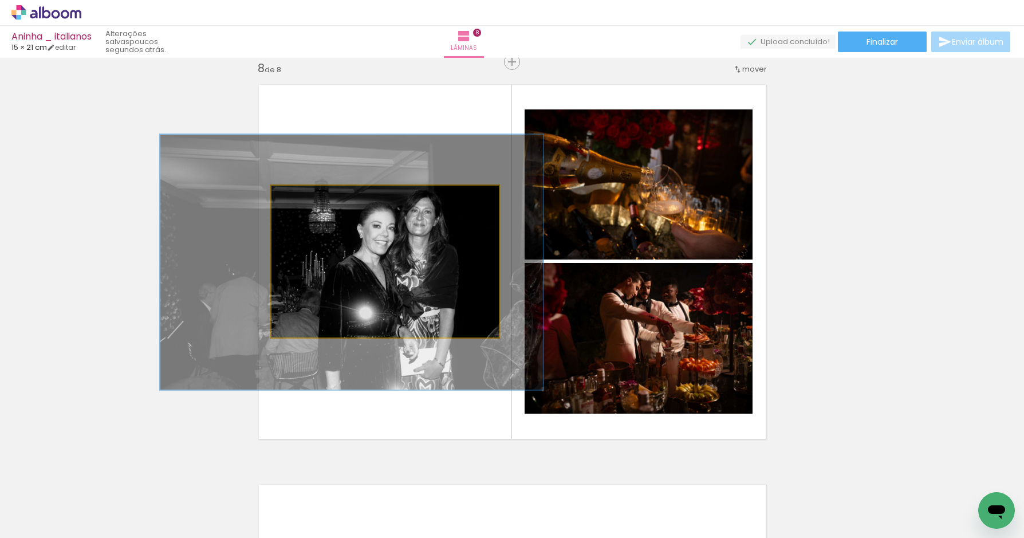
drag, startPoint x: 398, startPoint y: 250, endPoint x: 365, endPoint y: 250, distance: 32.1
click at [365, 250] on div at bounding box center [351, 262] width 383 height 255
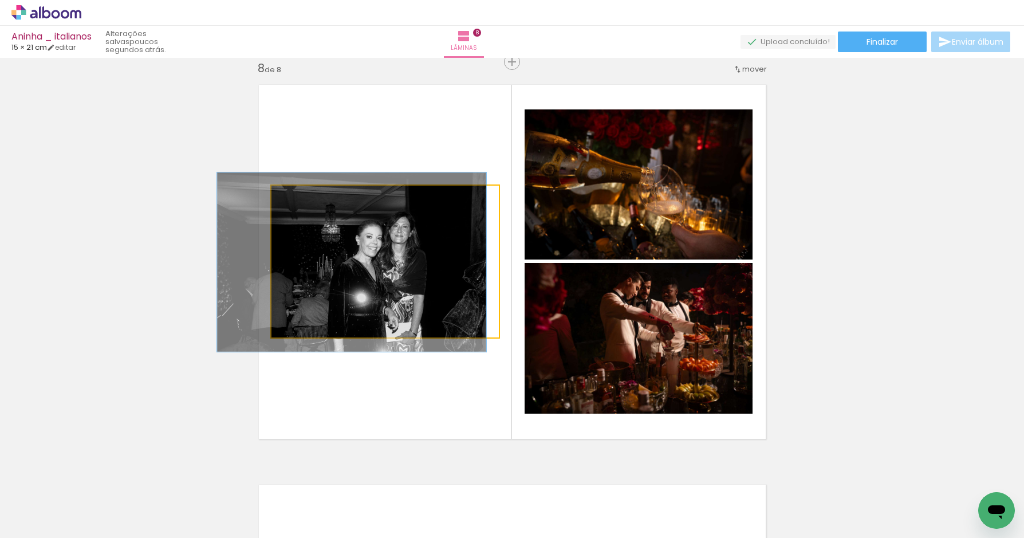
drag, startPoint x: 329, startPoint y: 196, endPoint x: 307, endPoint y: 199, distance: 21.9
type paper-slider "117"
click at [306, 198] on div at bounding box center [306, 197] width 10 height 10
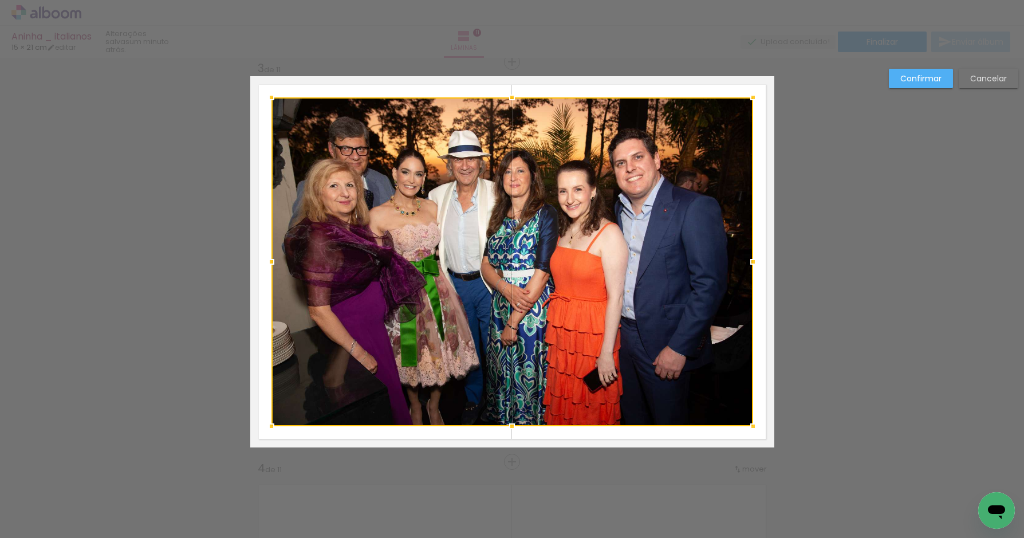
scroll to position [0, 1383]
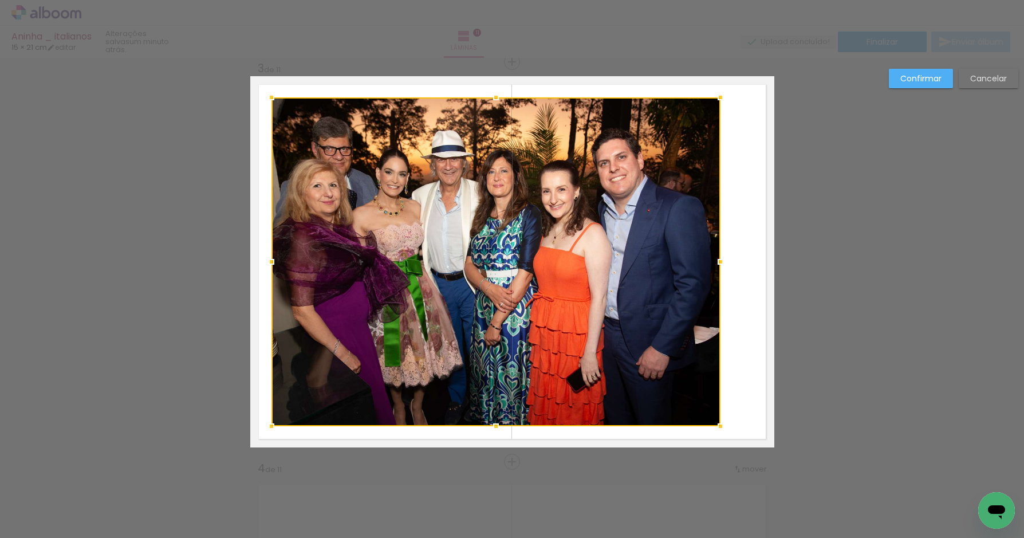
drag, startPoint x: 752, startPoint y: 263, endPoint x: 719, endPoint y: 263, distance: 32.7
click at [719, 263] on div at bounding box center [720, 261] width 23 height 23
click at [0, 0] on slot "Confirmar" at bounding box center [0, 0] width 0 height 0
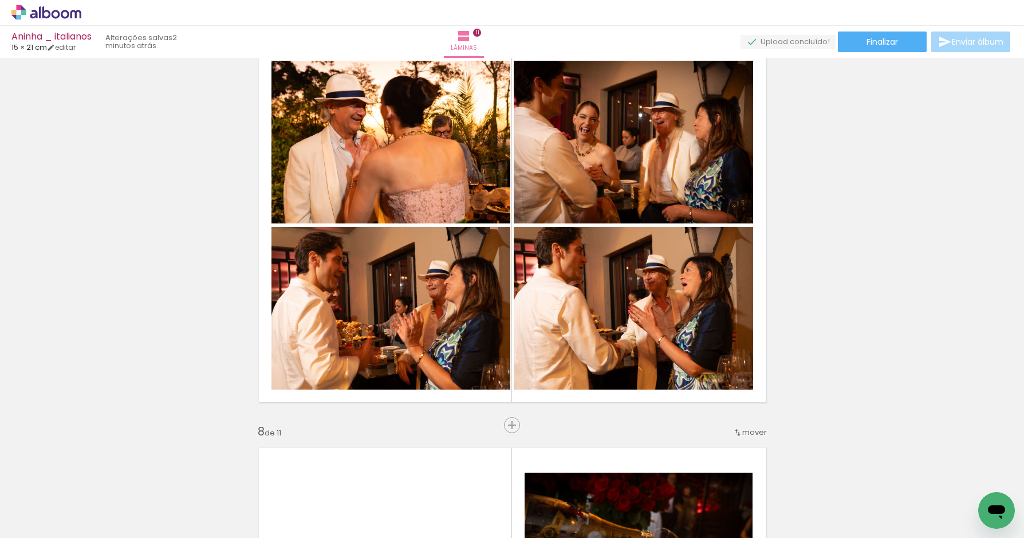
scroll to position [2456, 0]
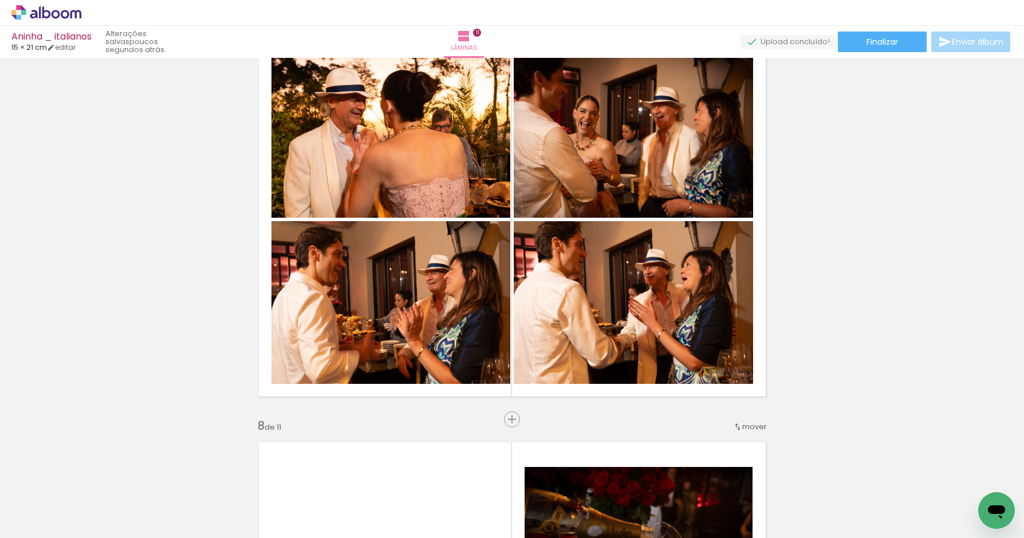
click at [121, 477] on iron-icon at bounding box center [118, 476] width 12 height 12
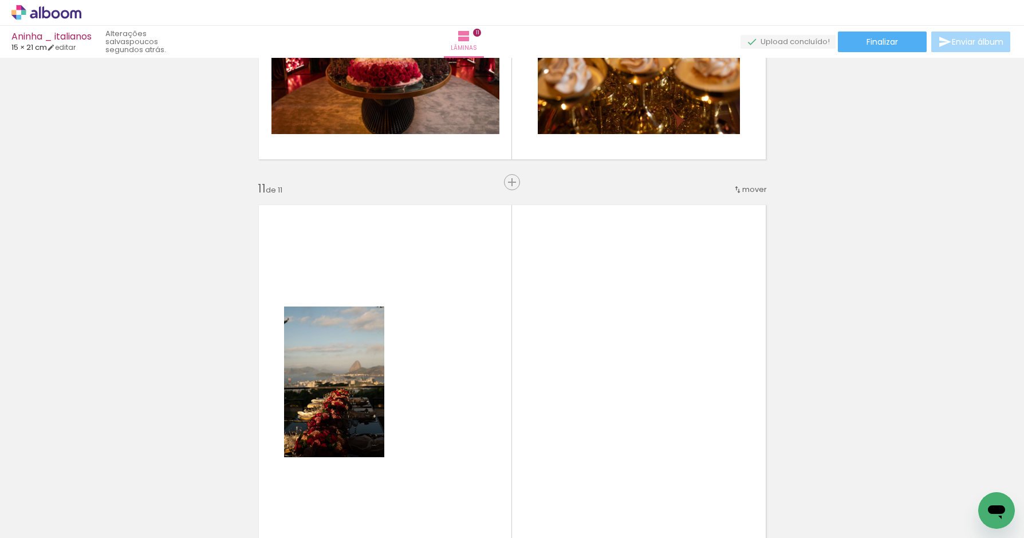
scroll to position [3954, 0]
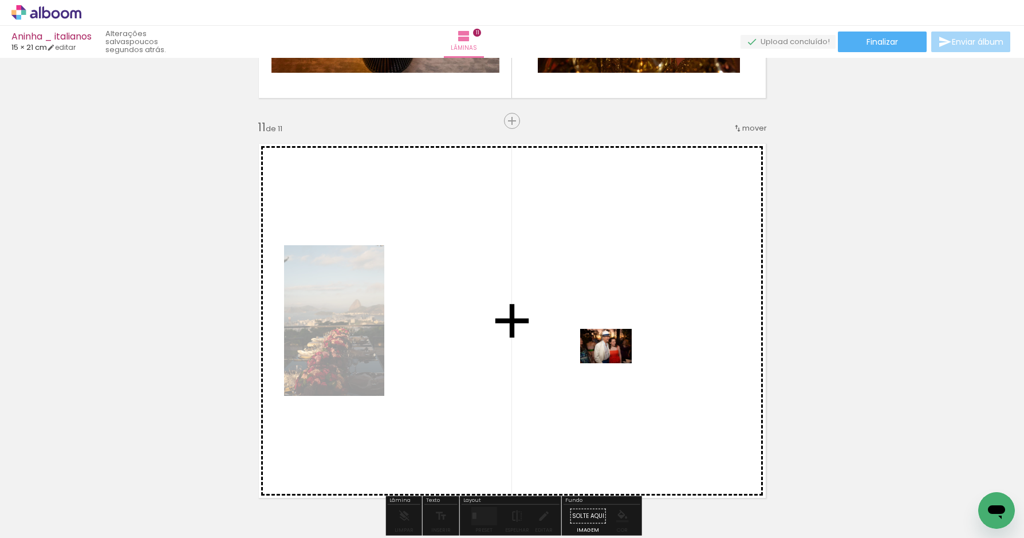
drag, startPoint x: 971, startPoint y: 490, endPoint x: 615, endPoint y: 362, distance: 378.7
click at [615, 362] on quentale-workspace at bounding box center [512, 269] width 1024 height 538
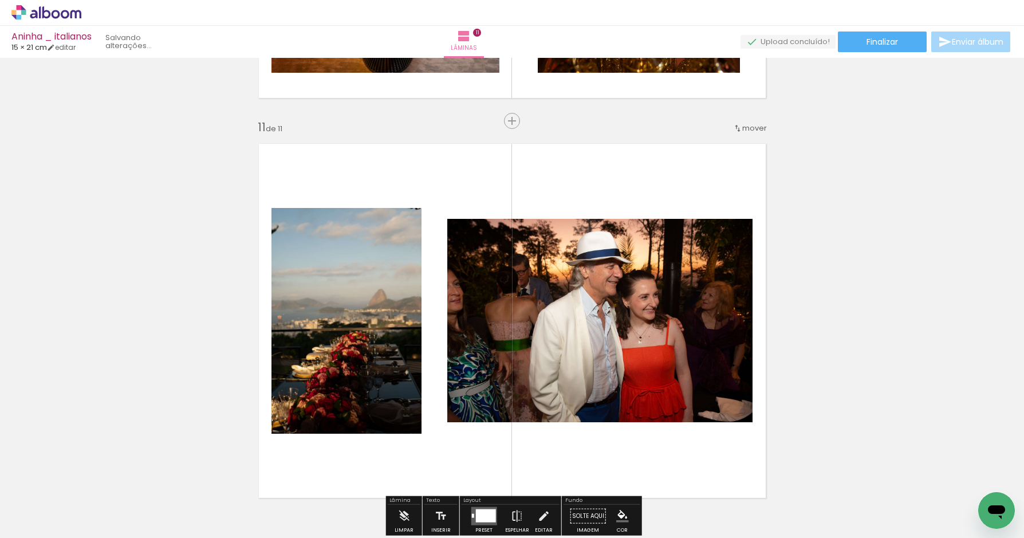
scroll to position [0, 1319]
